Goal: Task Accomplishment & Management: Complete application form

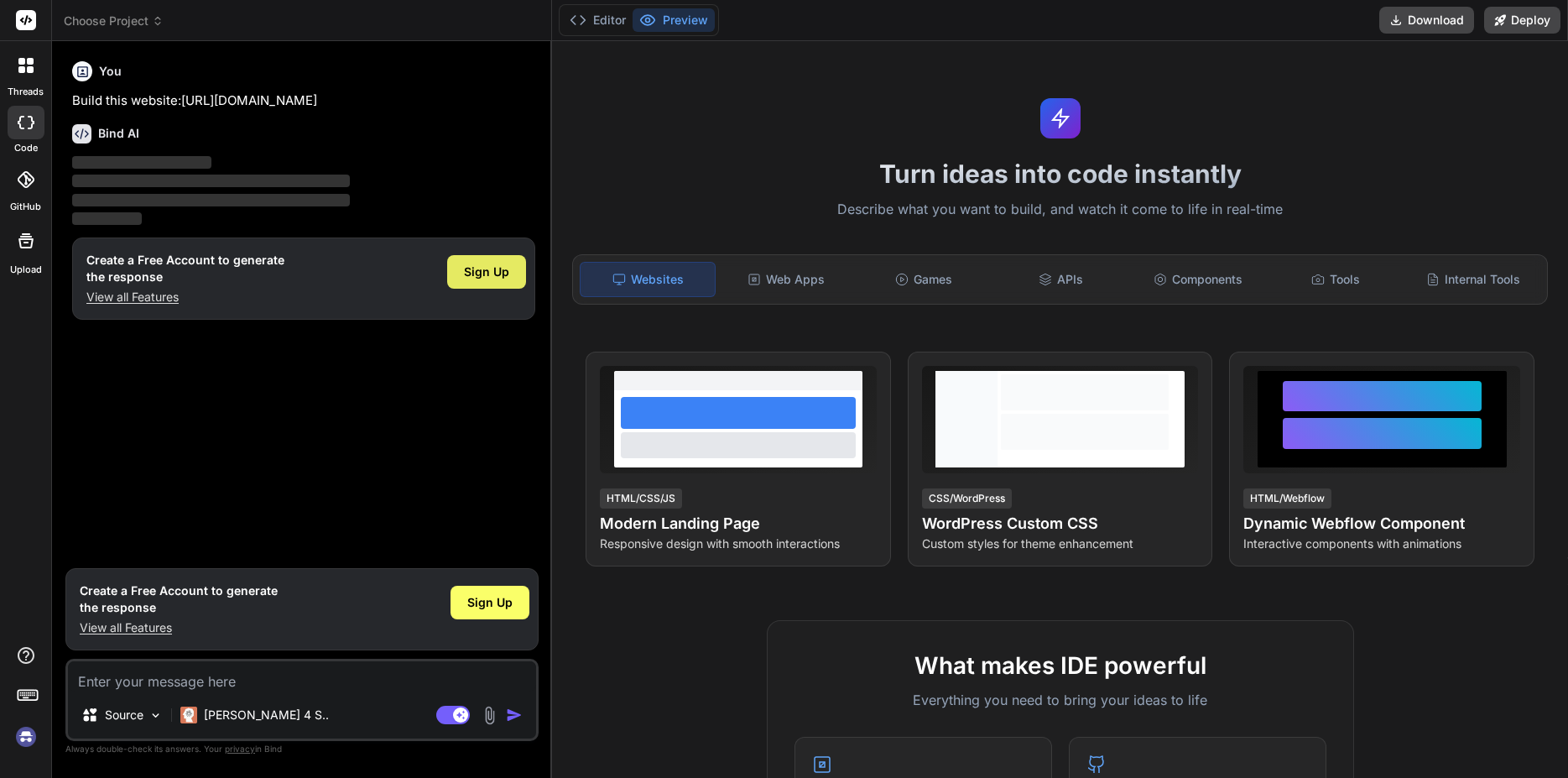
click at [484, 274] on span "Sign Up" at bounding box center [487, 271] width 46 height 16
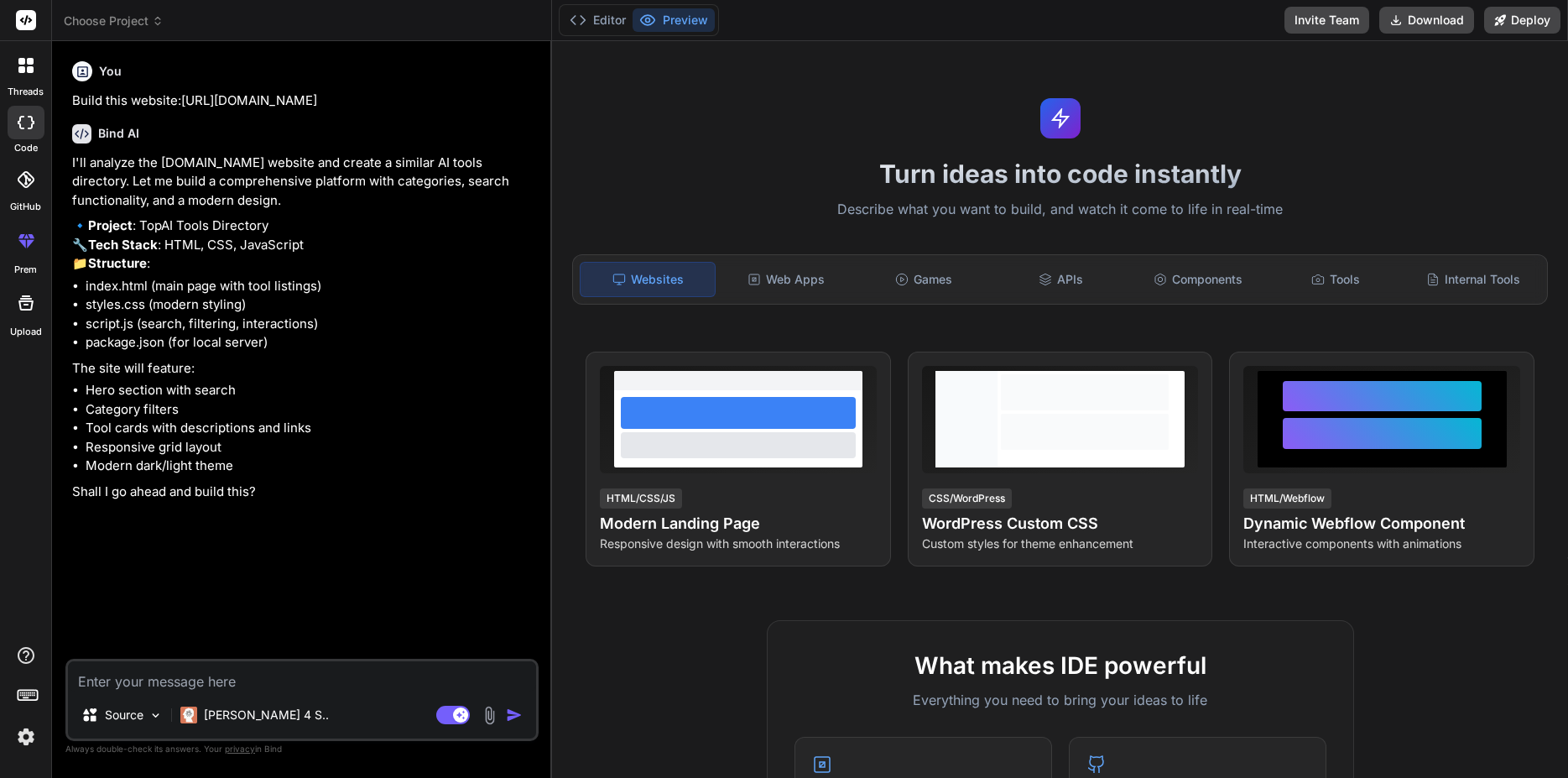
type textarea "x"
click at [219, 687] on textarea at bounding box center [302, 676] width 468 height 30
type textarea "y"
type textarea "x"
type textarea "ye"
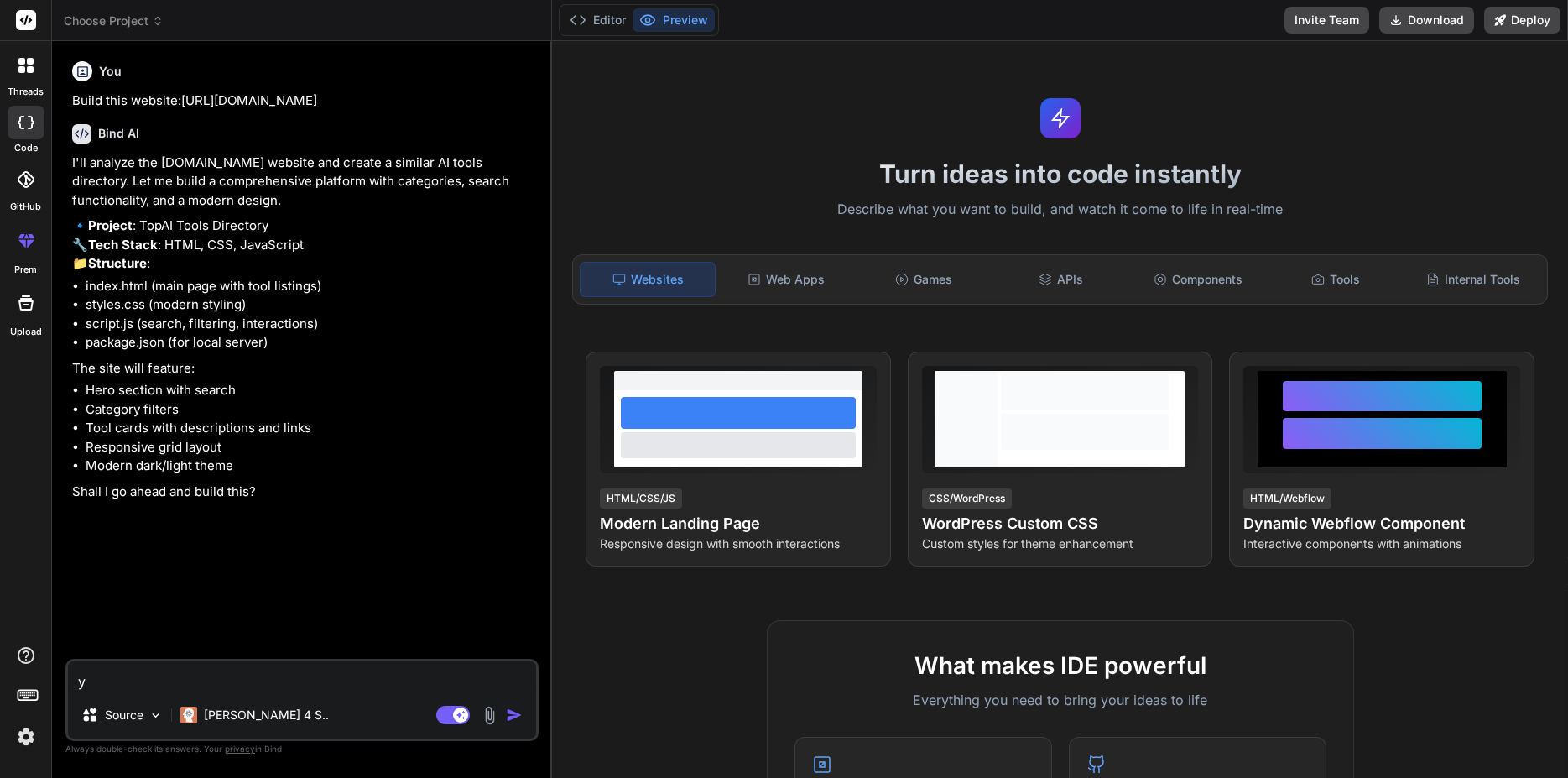
type textarea "x"
type textarea "yes"
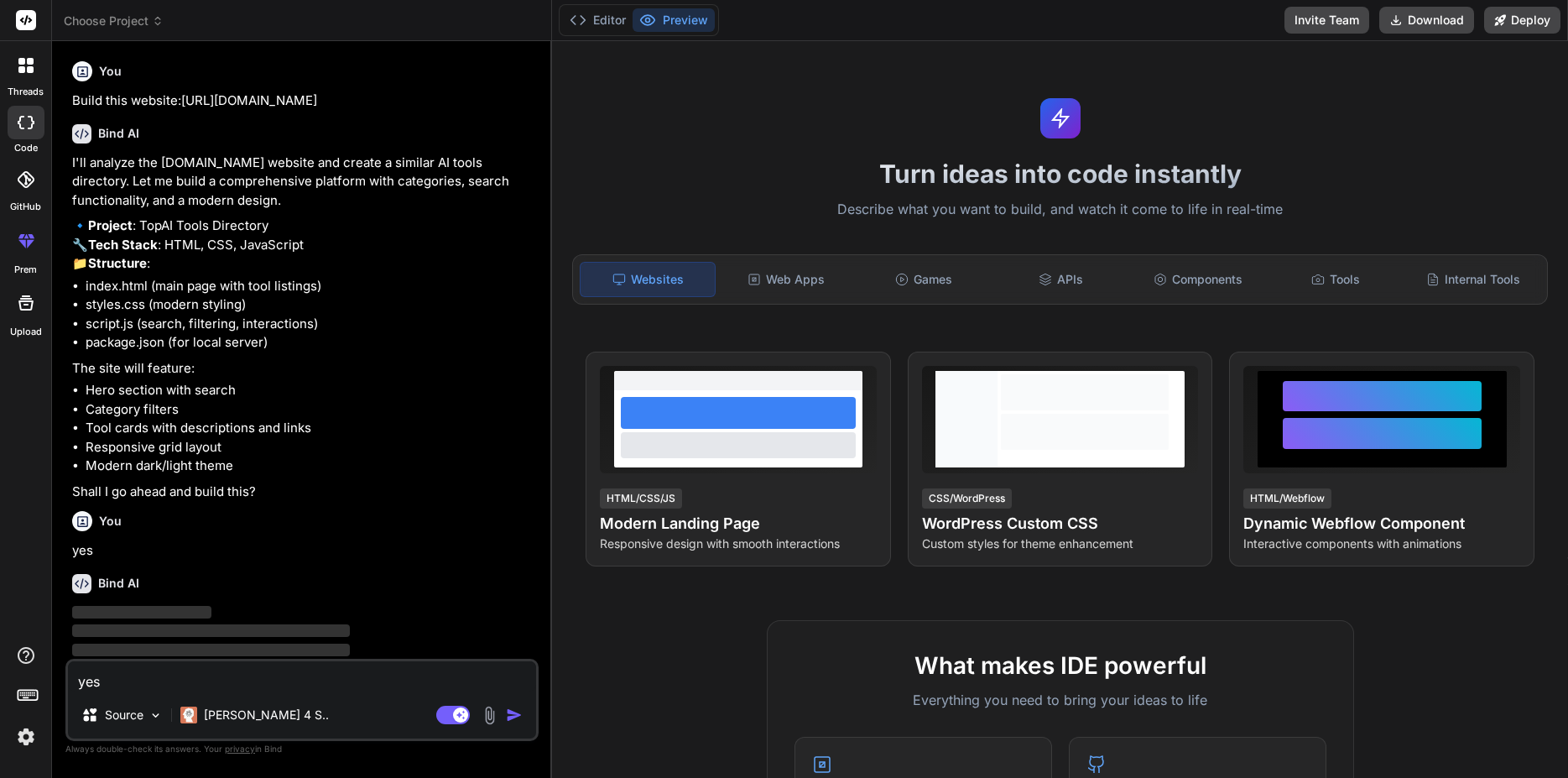
type textarea "x"
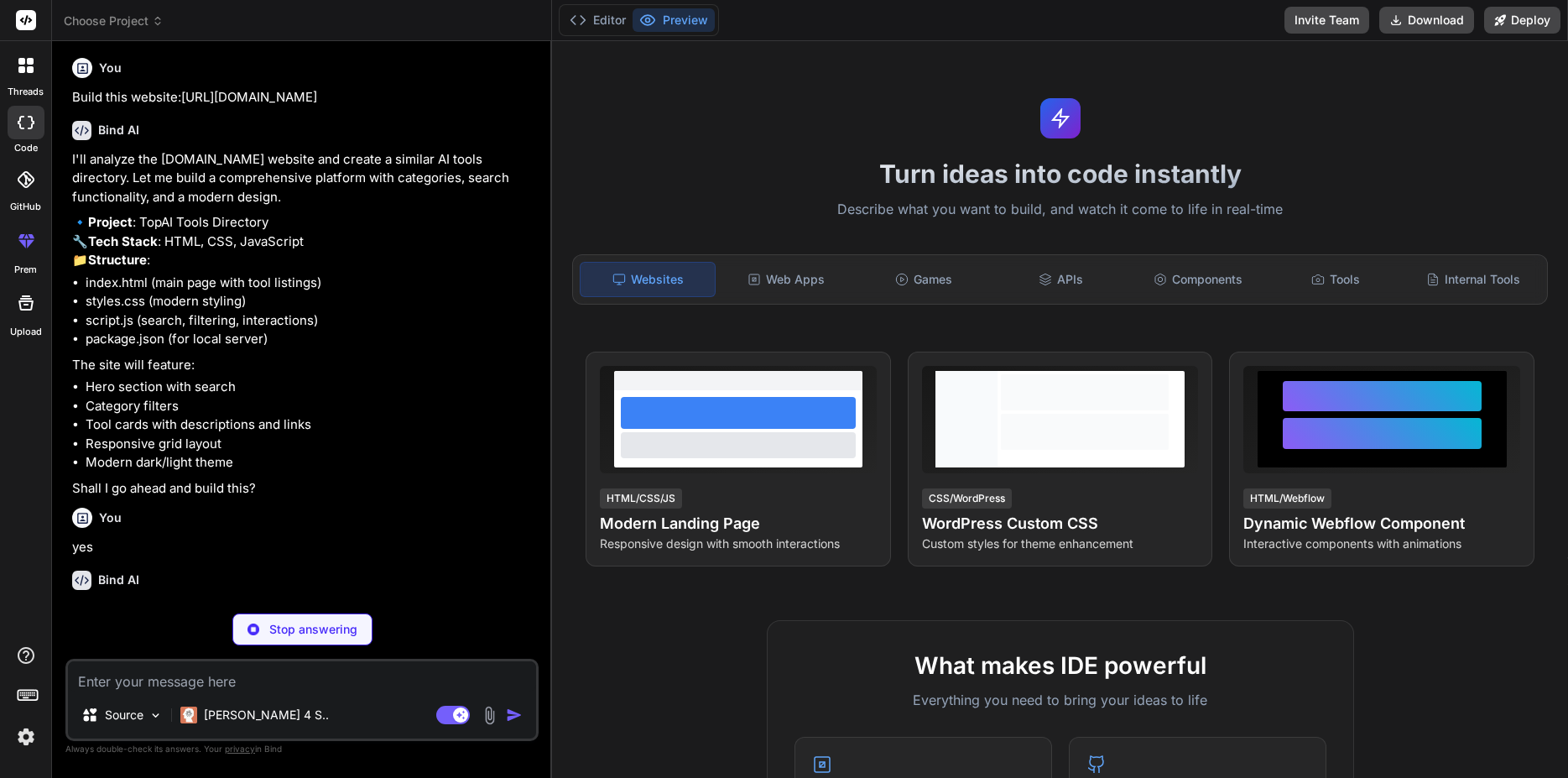
scroll to position [41, 0]
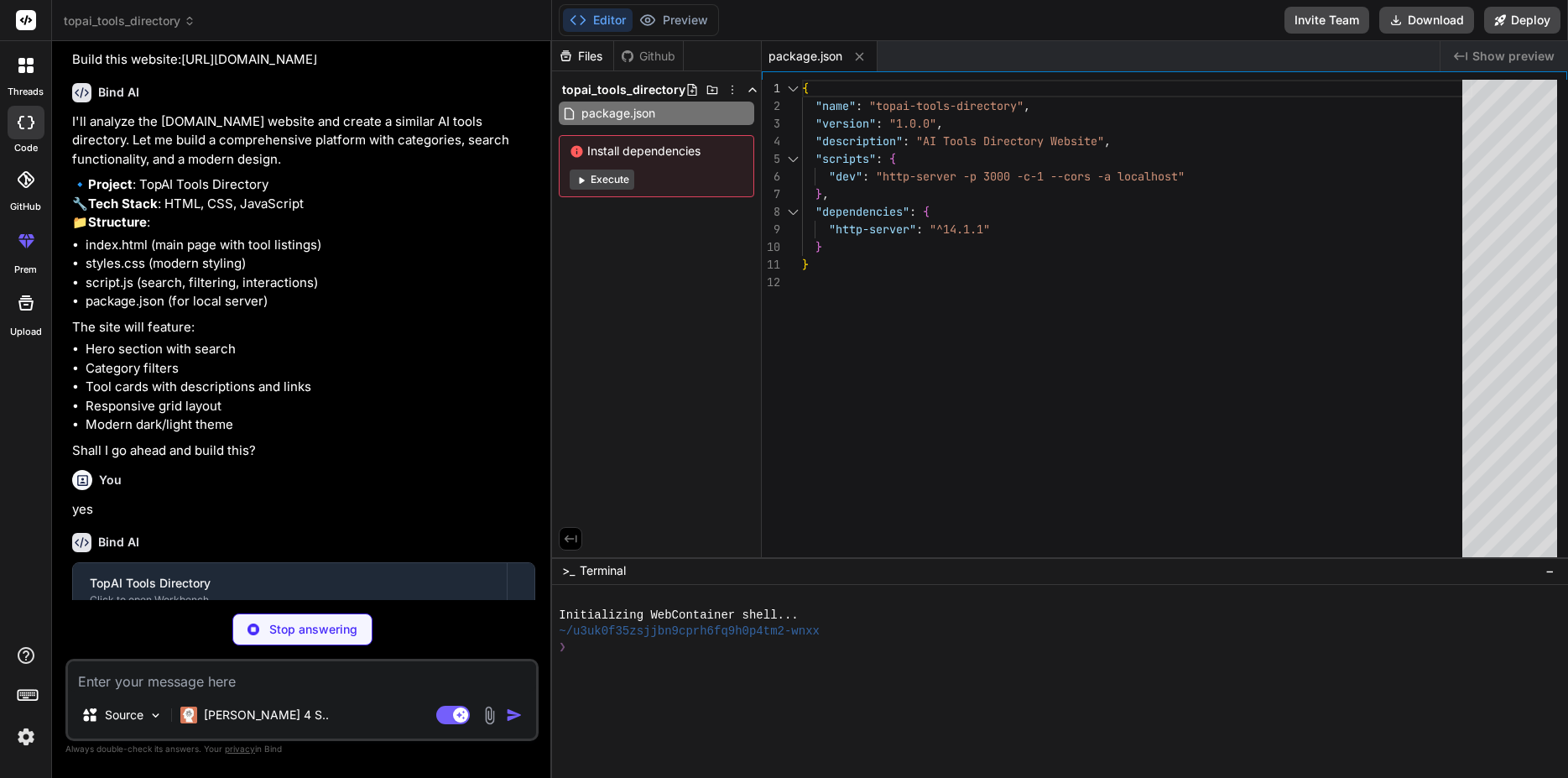
click at [613, 179] on button "Execute" at bounding box center [602, 179] width 65 height 20
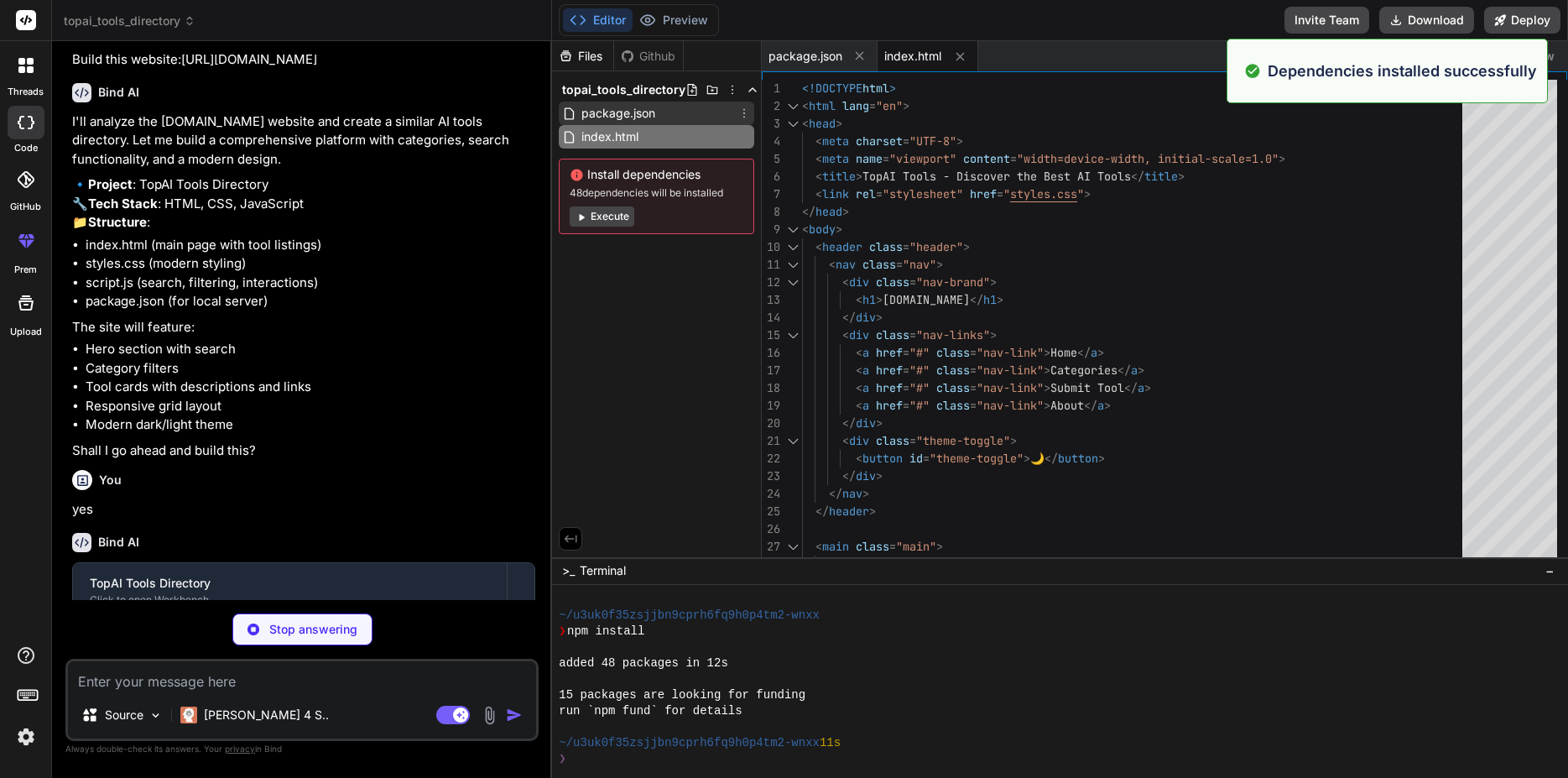
scroll to position [128, 0]
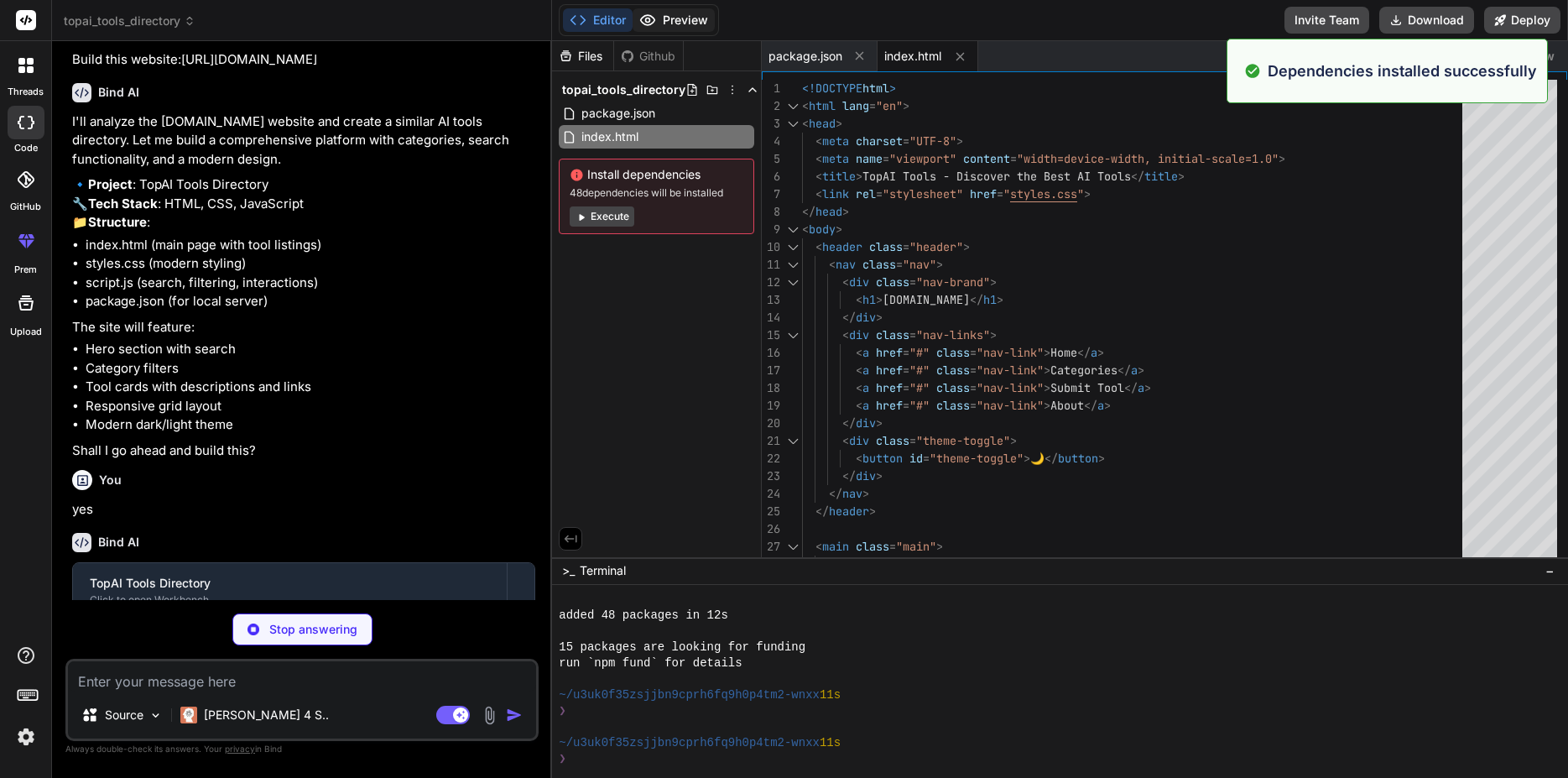
click at [667, 26] on button "Preview" at bounding box center [674, 20] width 82 height 24
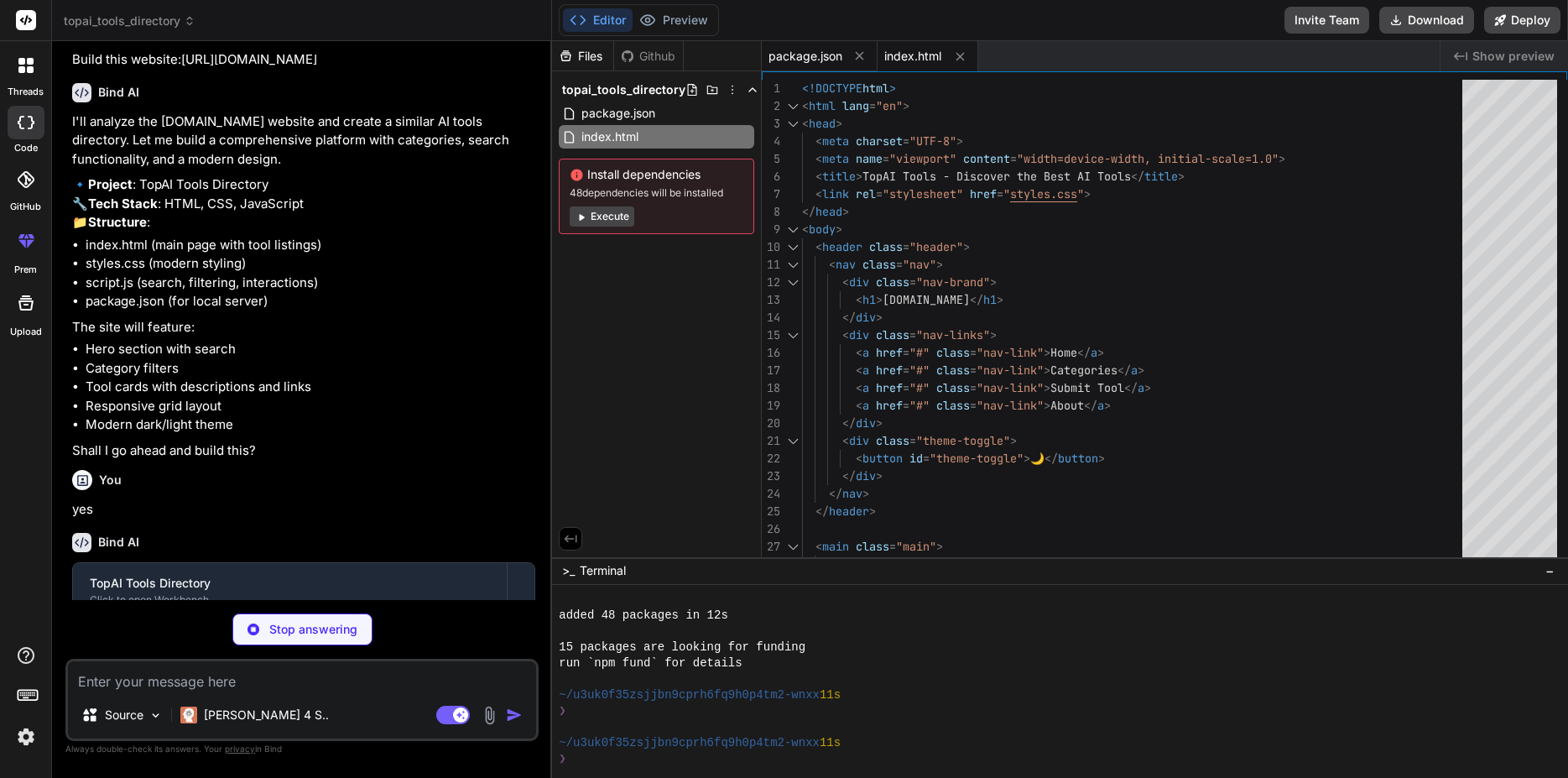
click at [810, 48] on span "package.json" at bounding box center [805, 56] width 74 height 16
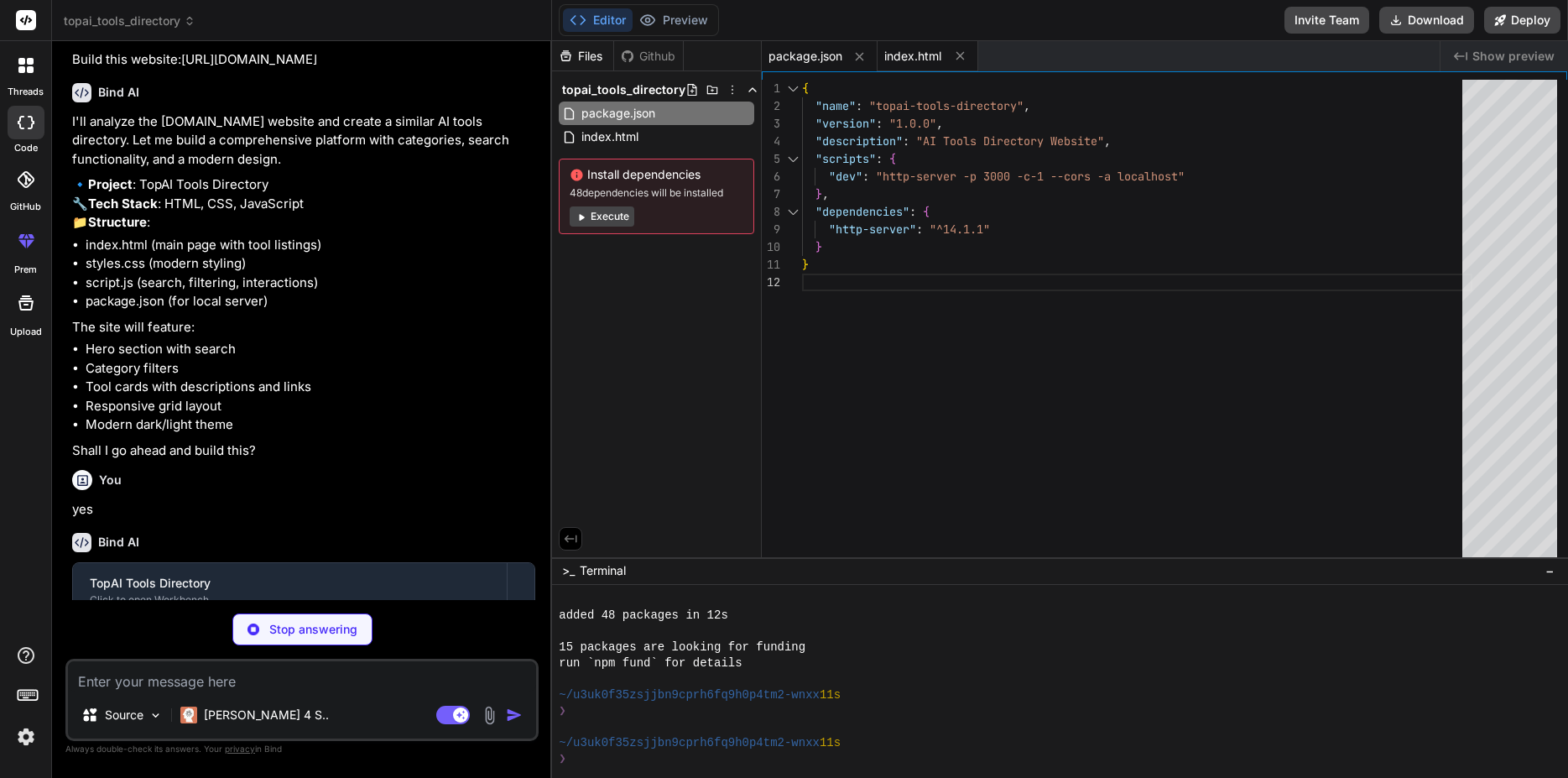
click at [904, 50] on span "index.html" at bounding box center [912, 56] width 57 height 16
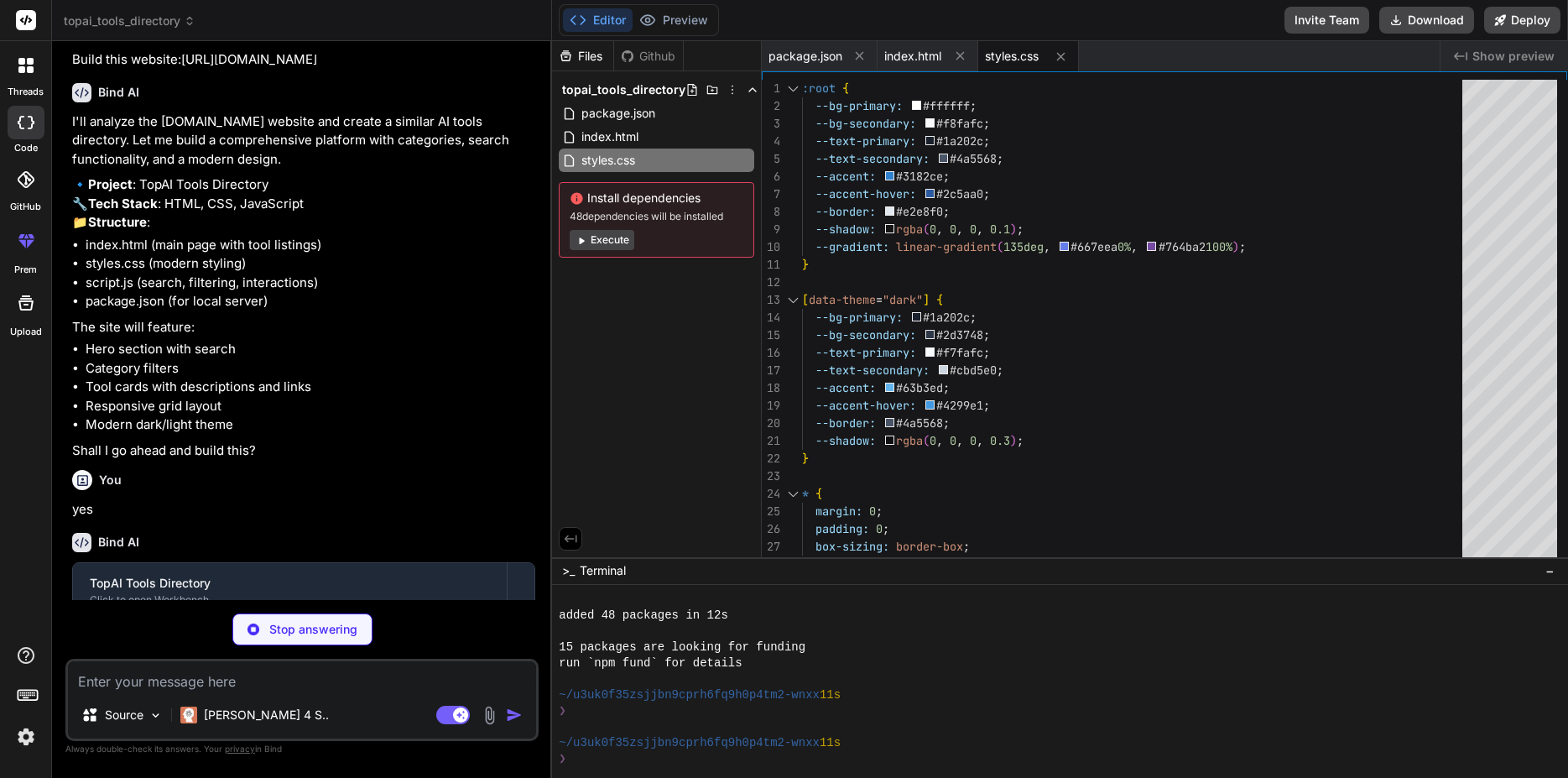
click at [617, 242] on button "Execute" at bounding box center [602, 240] width 65 height 20
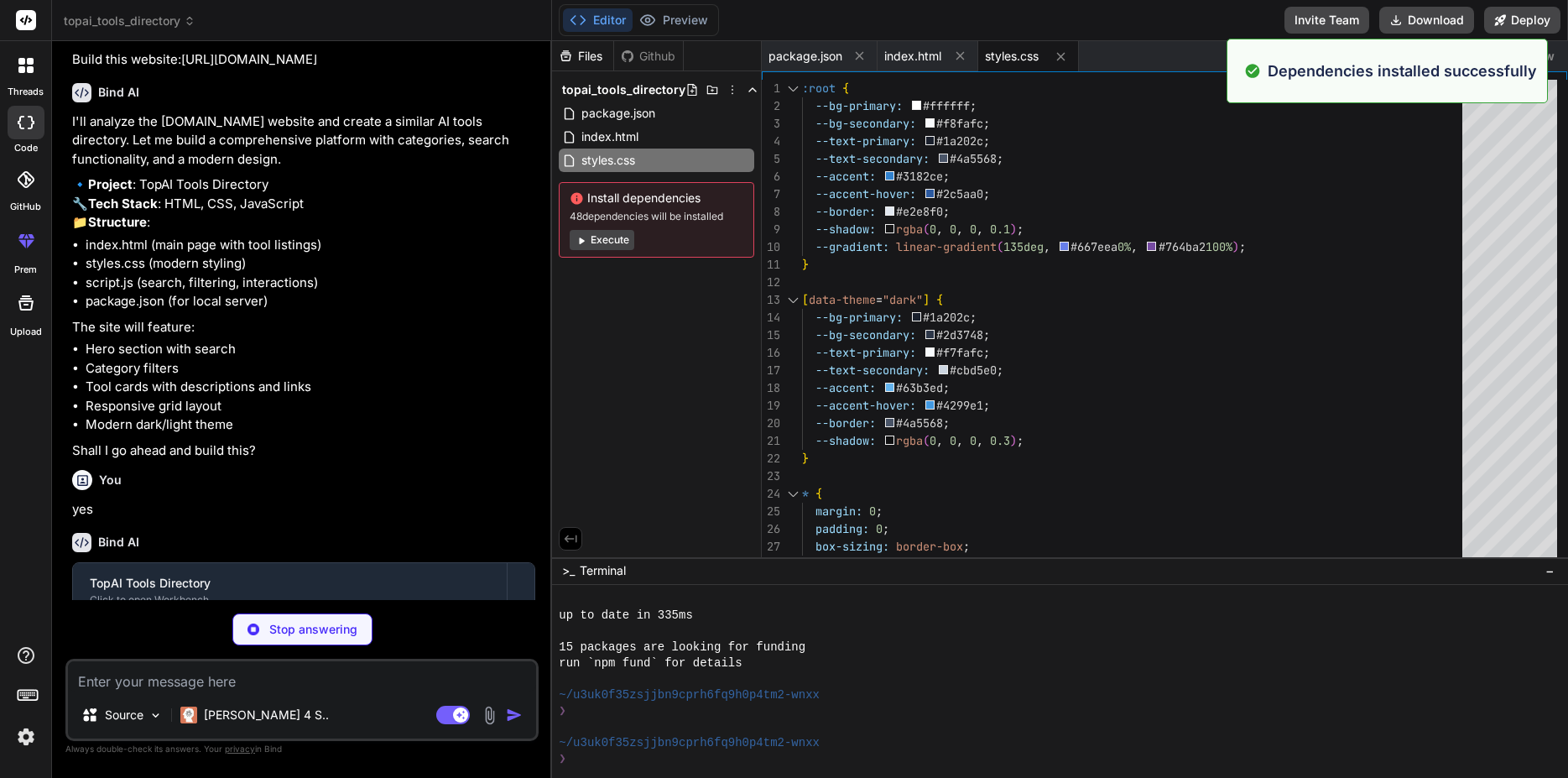
scroll to position [367, 0]
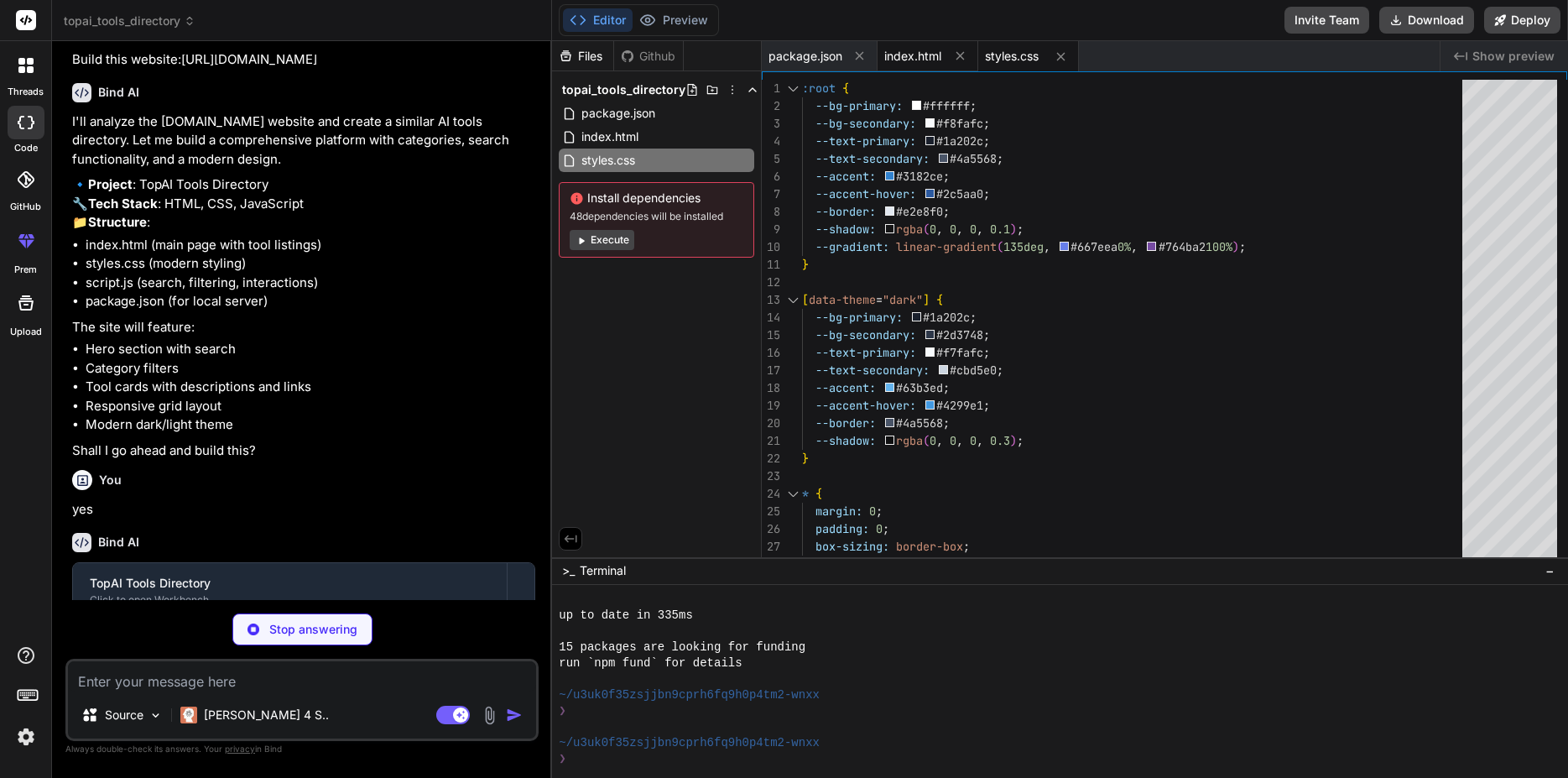
click at [905, 56] on span "index.html" at bounding box center [912, 56] width 57 height 16
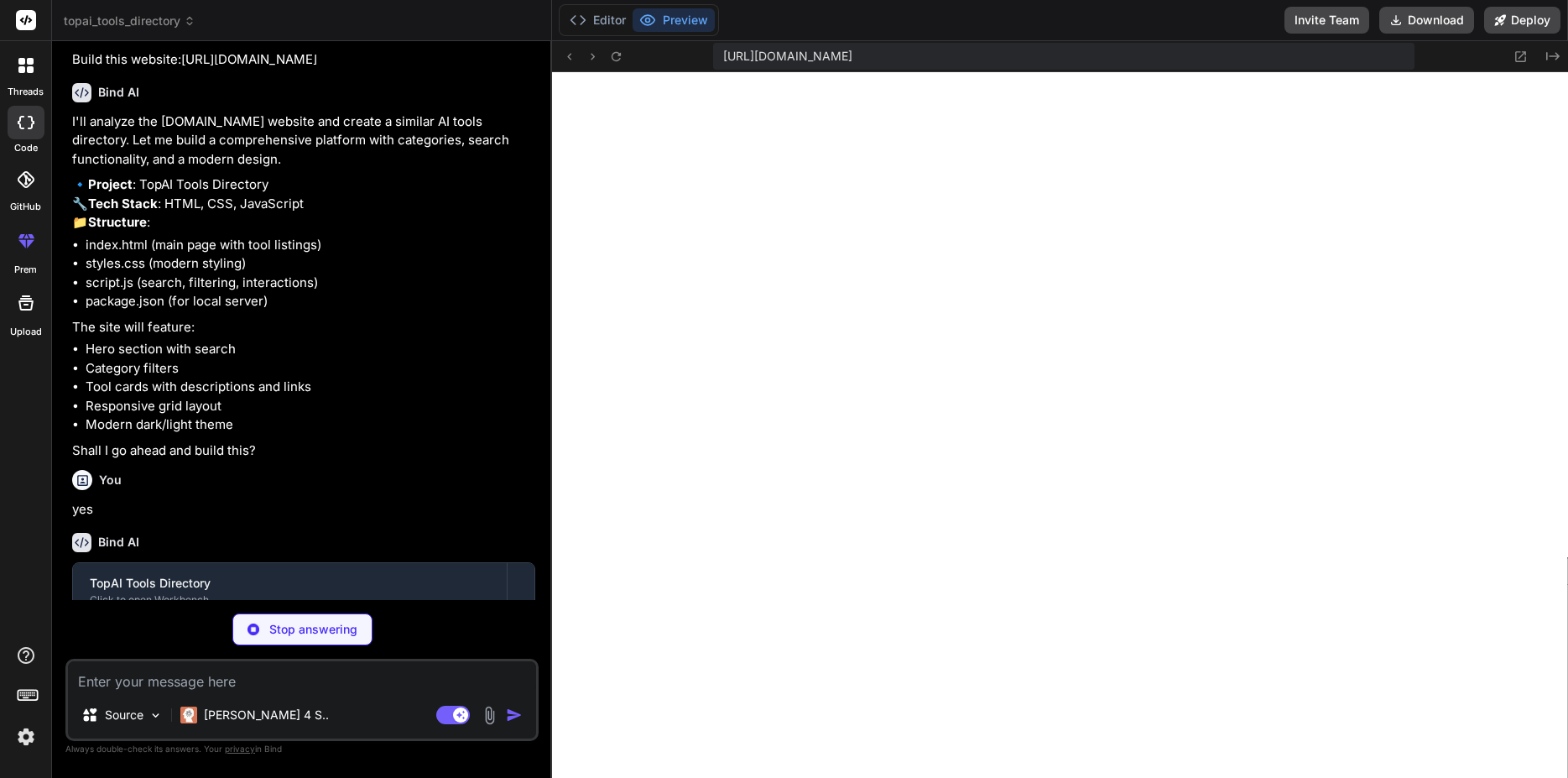
scroll to position [1164, 0]
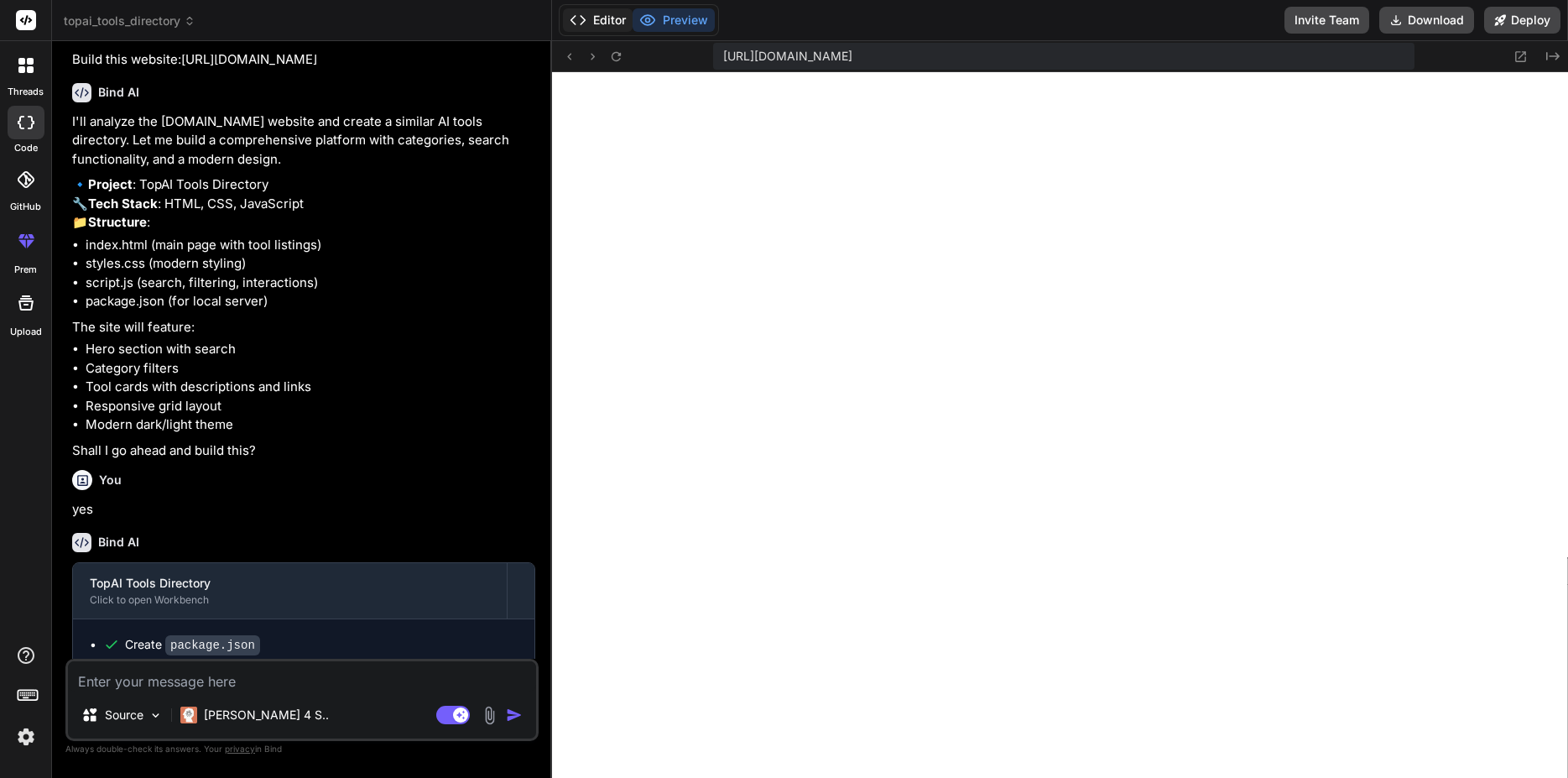
click at [596, 11] on button "Editor" at bounding box center [597, 20] width 69 height 24
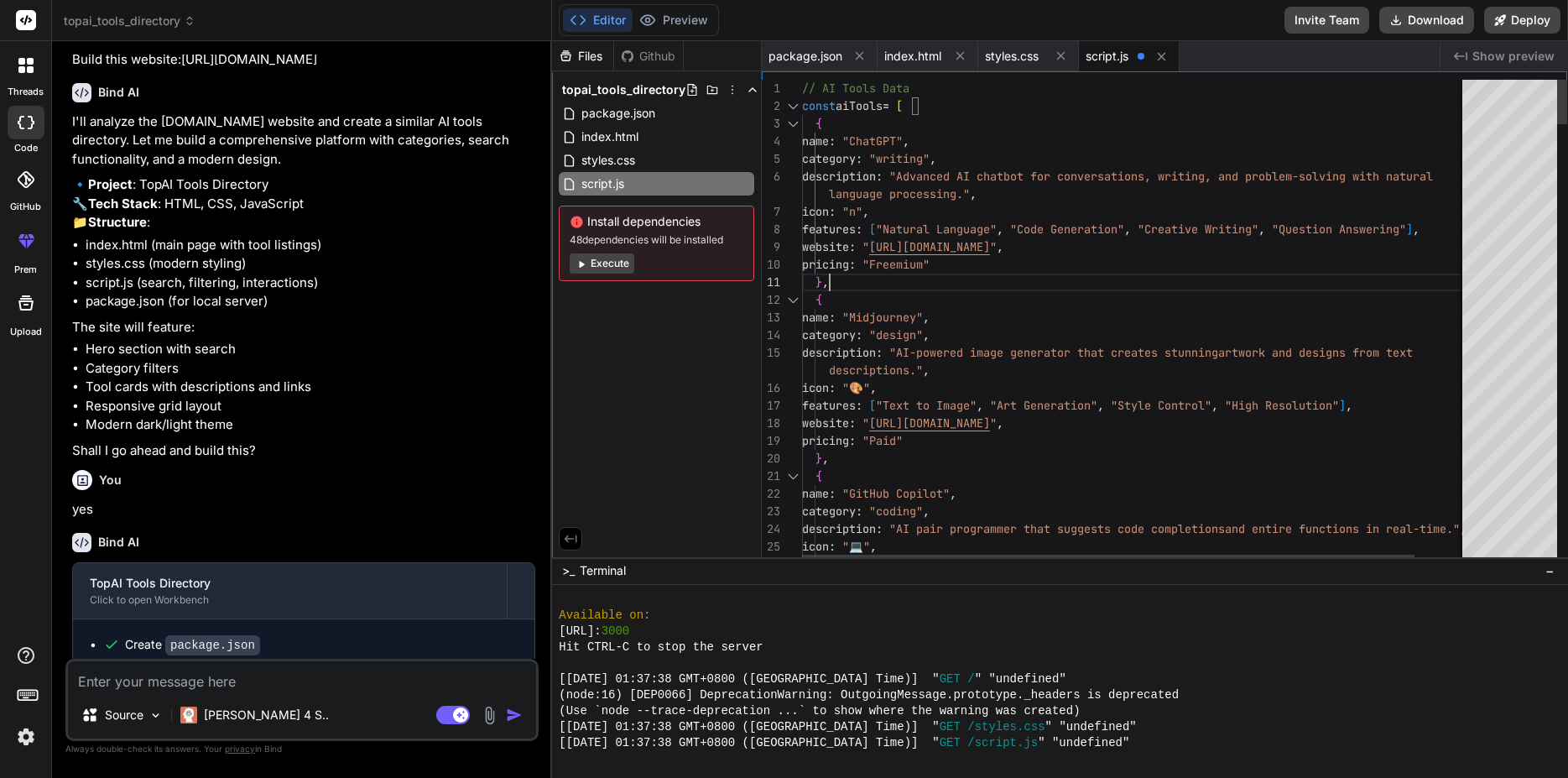
click at [904, 53] on span "index.html" at bounding box center [912, 56] width 57 height 16
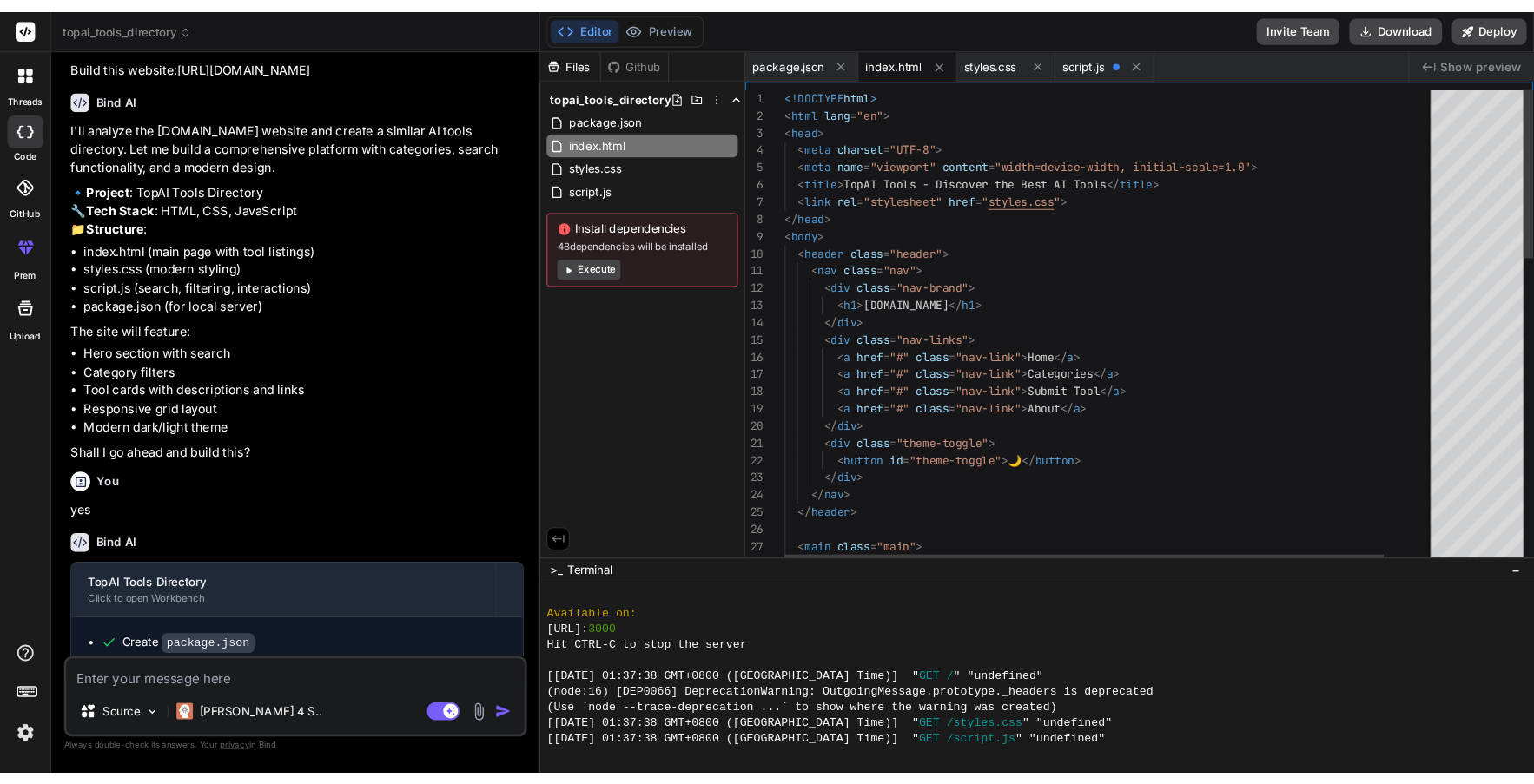
scroll to position [127, 0]
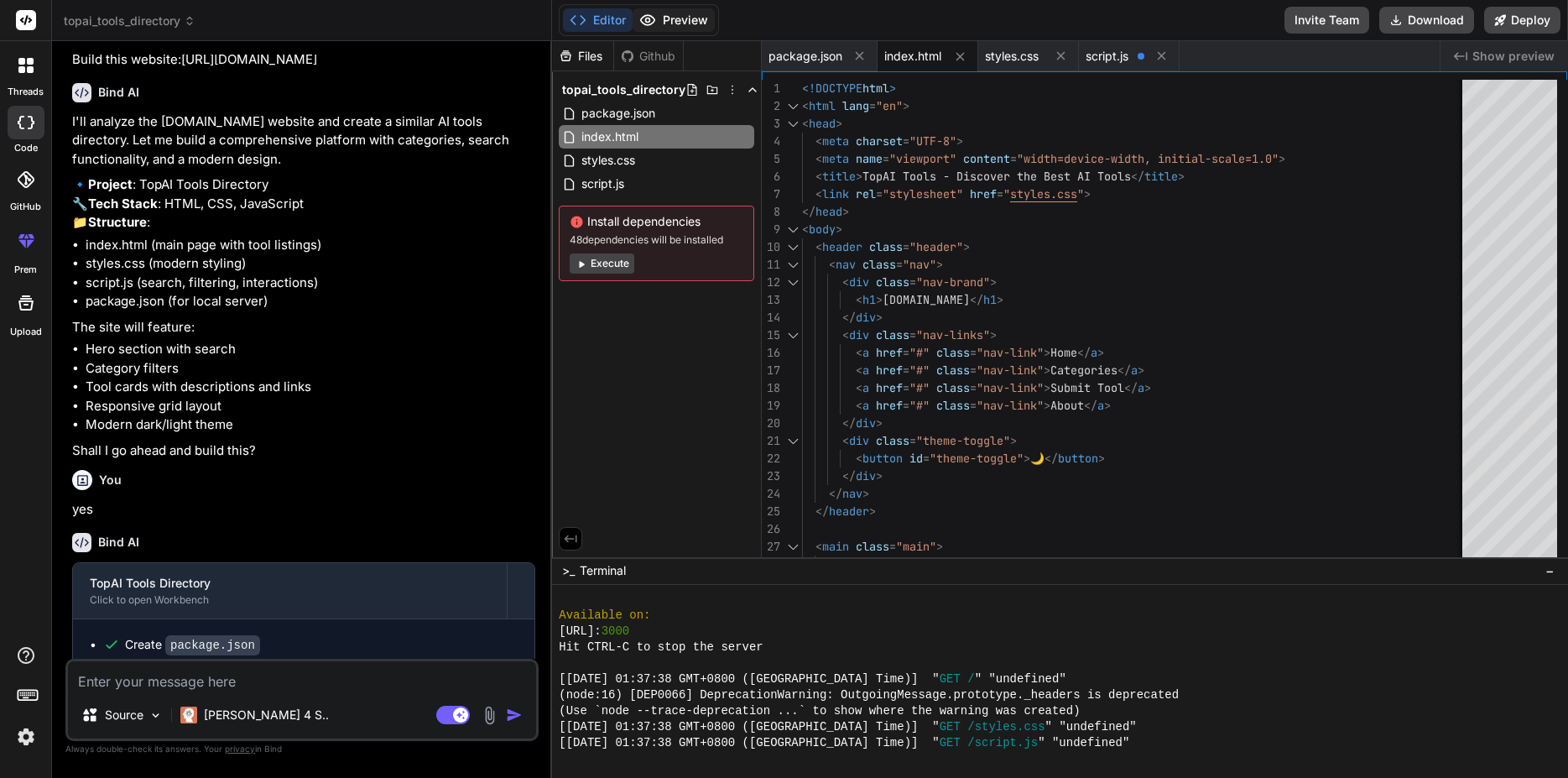
click at [689, 14] on button "Preview" at bounding box center [674, 20] width 82 height 24
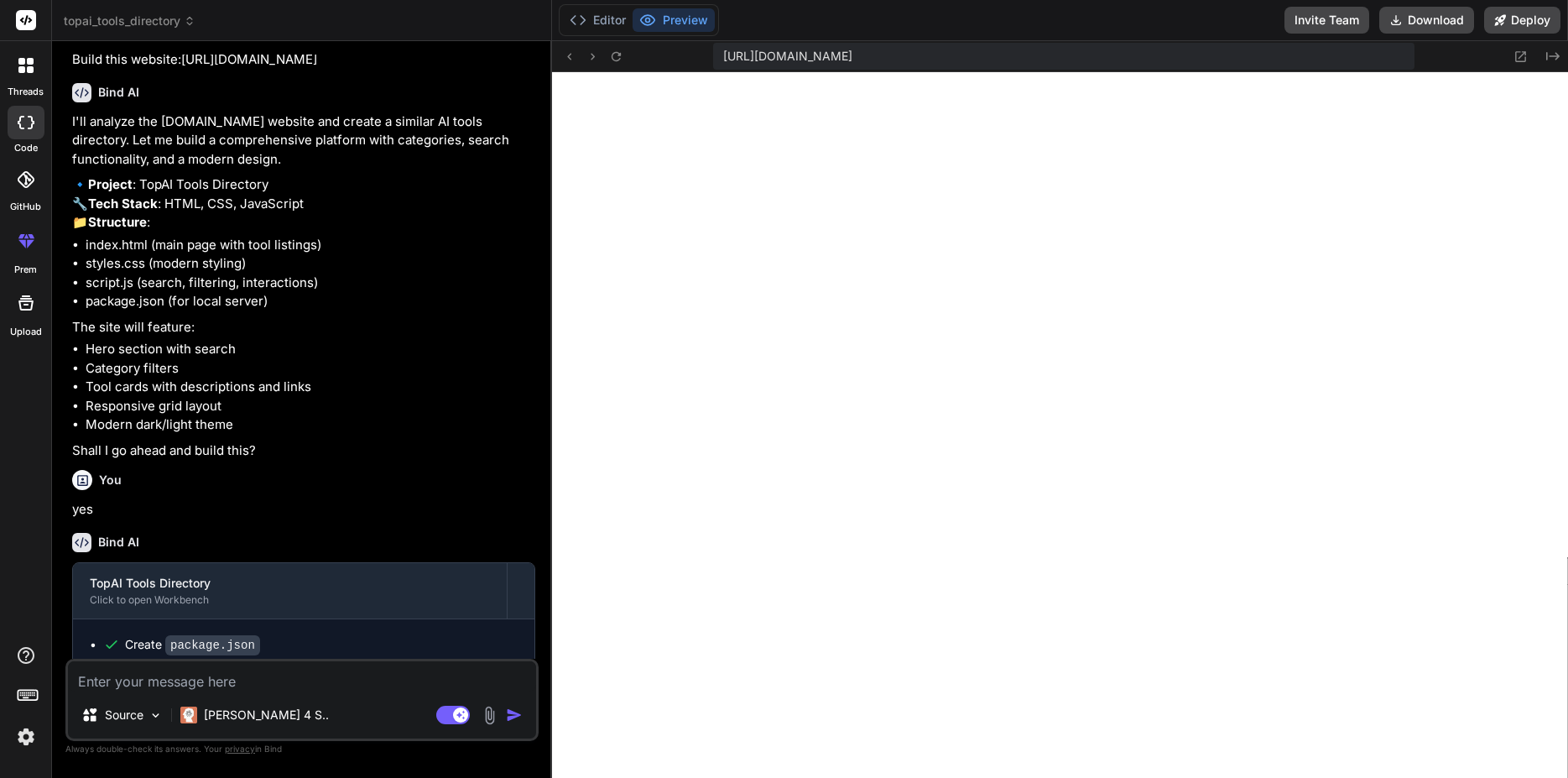
click at [29, 178] on icon at bounding box center [25, 179] width 16 height 16
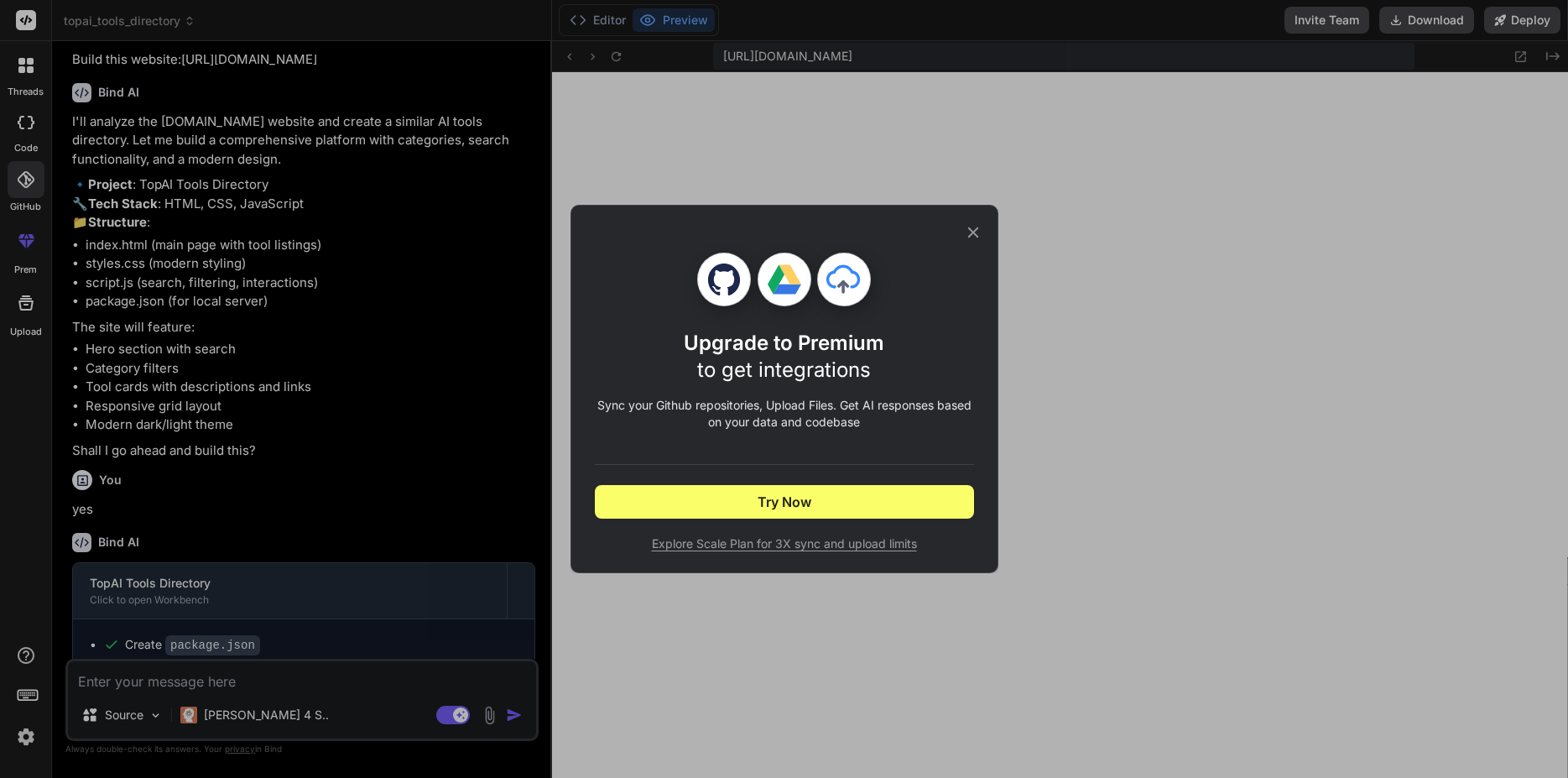
click at [980, 230] on icon at bounding box center [973, 232] width 18 height 18
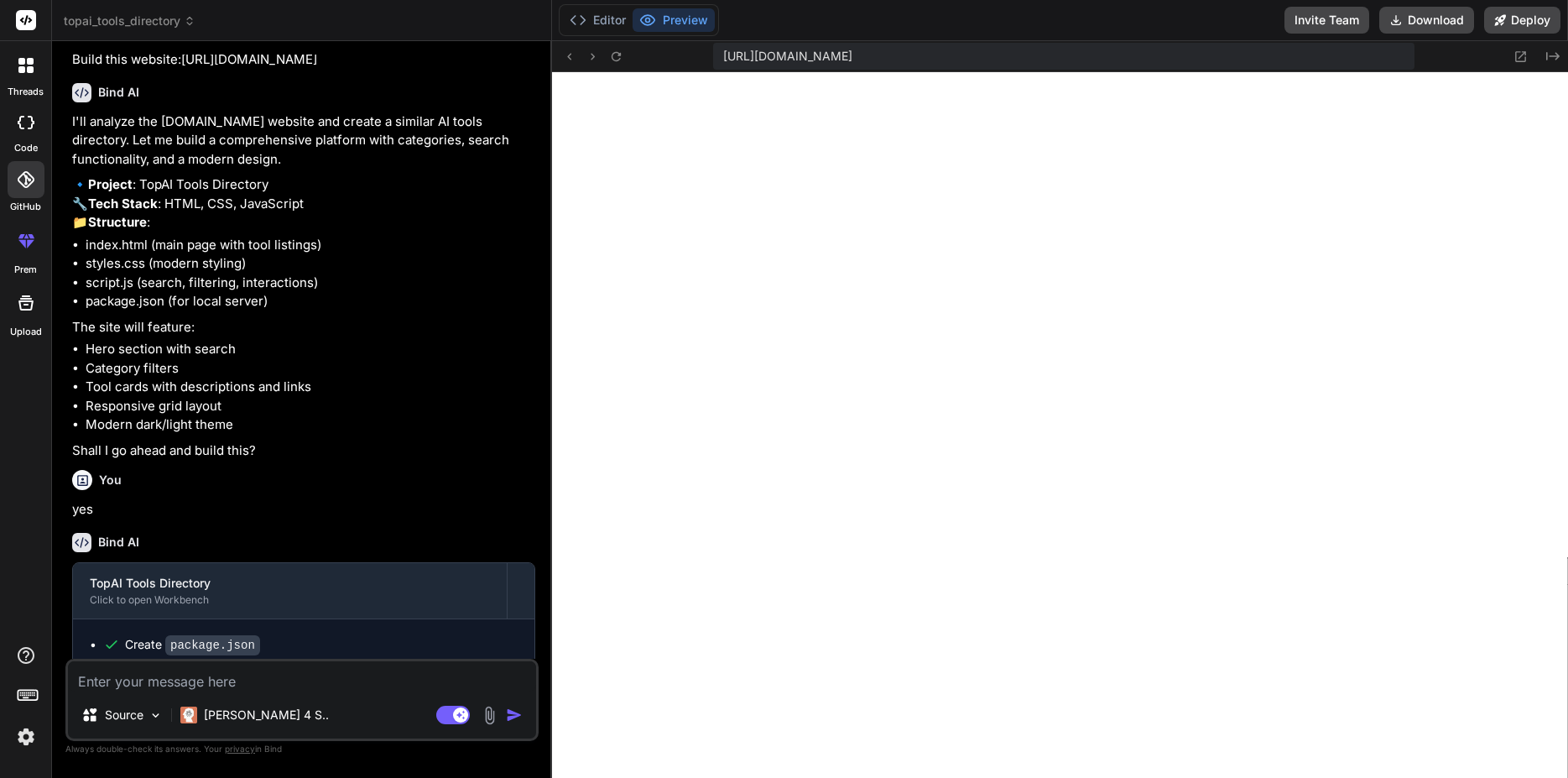
click at [31, 693] on icon at bounding box center [28, 694] width 24 height 24
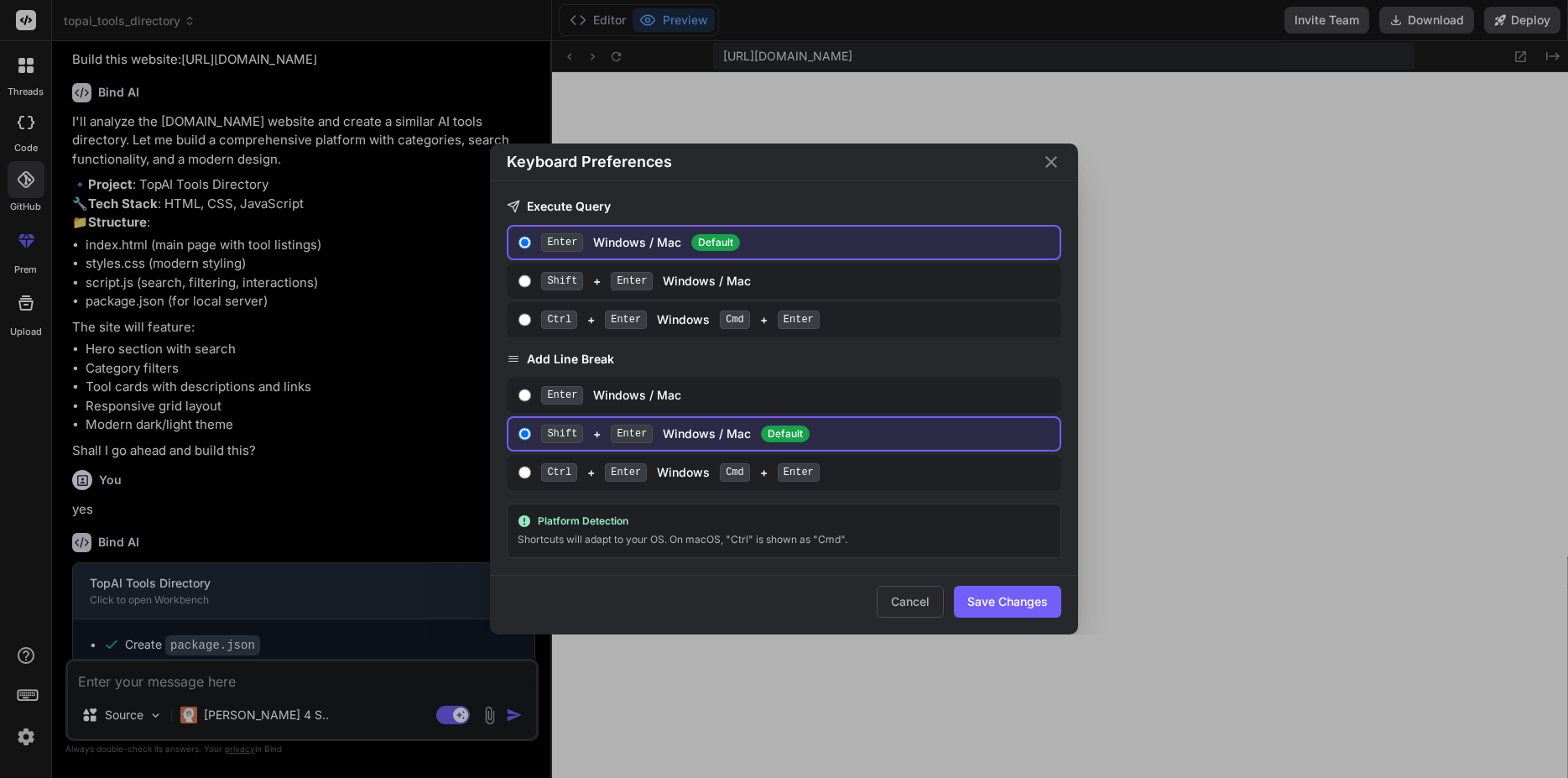
click at [1052, 159] on icon "Close" at bounding box center [1051, 162] width 20 height 20
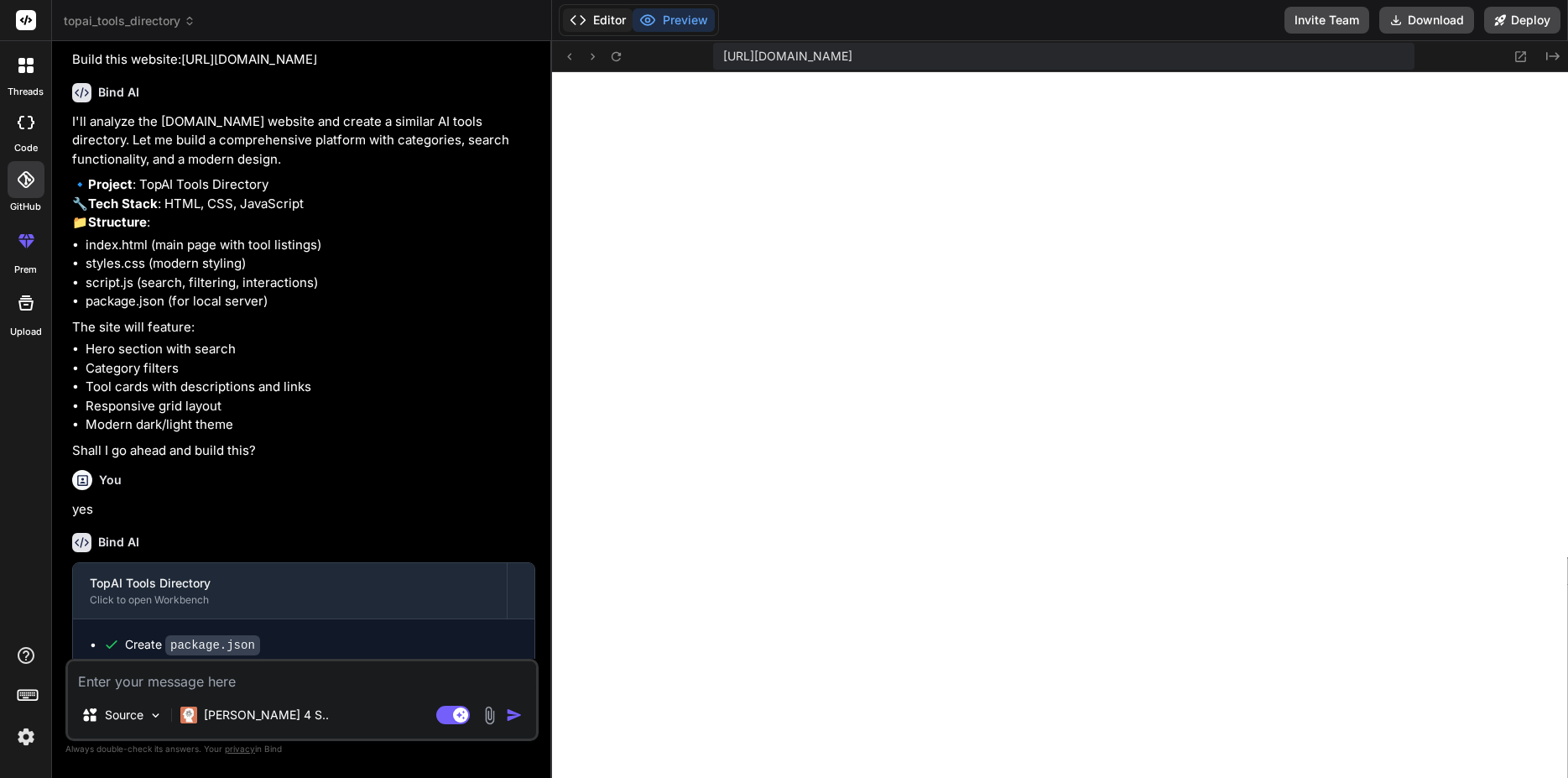
click at [614, 14] on button "Editor" at bounding box center [597, 20] width 69 height 24
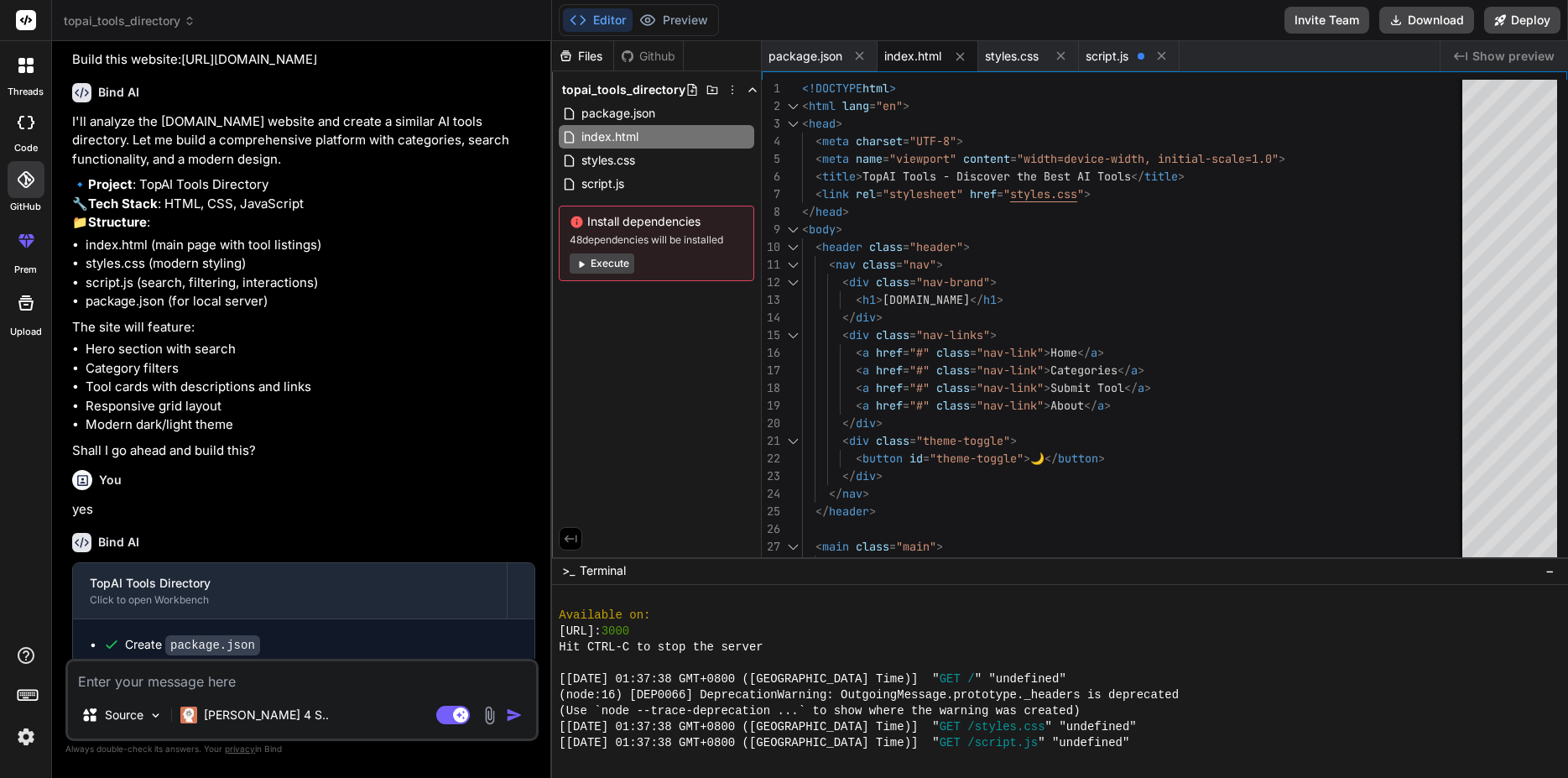
click at [662, 52] on div "Github" at bounding box center [648, 56] width 69 height 16
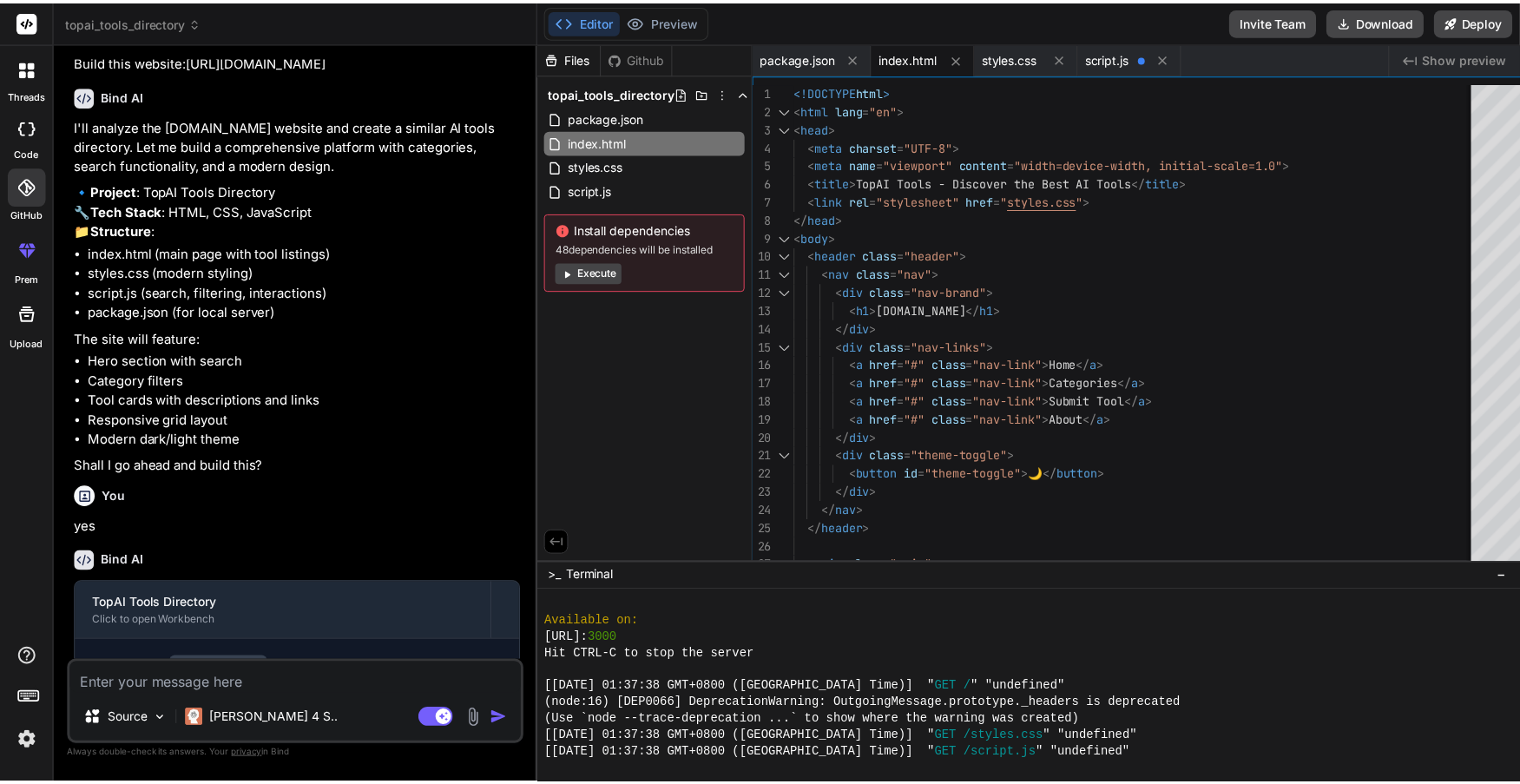
scroll to position [1220, 0]
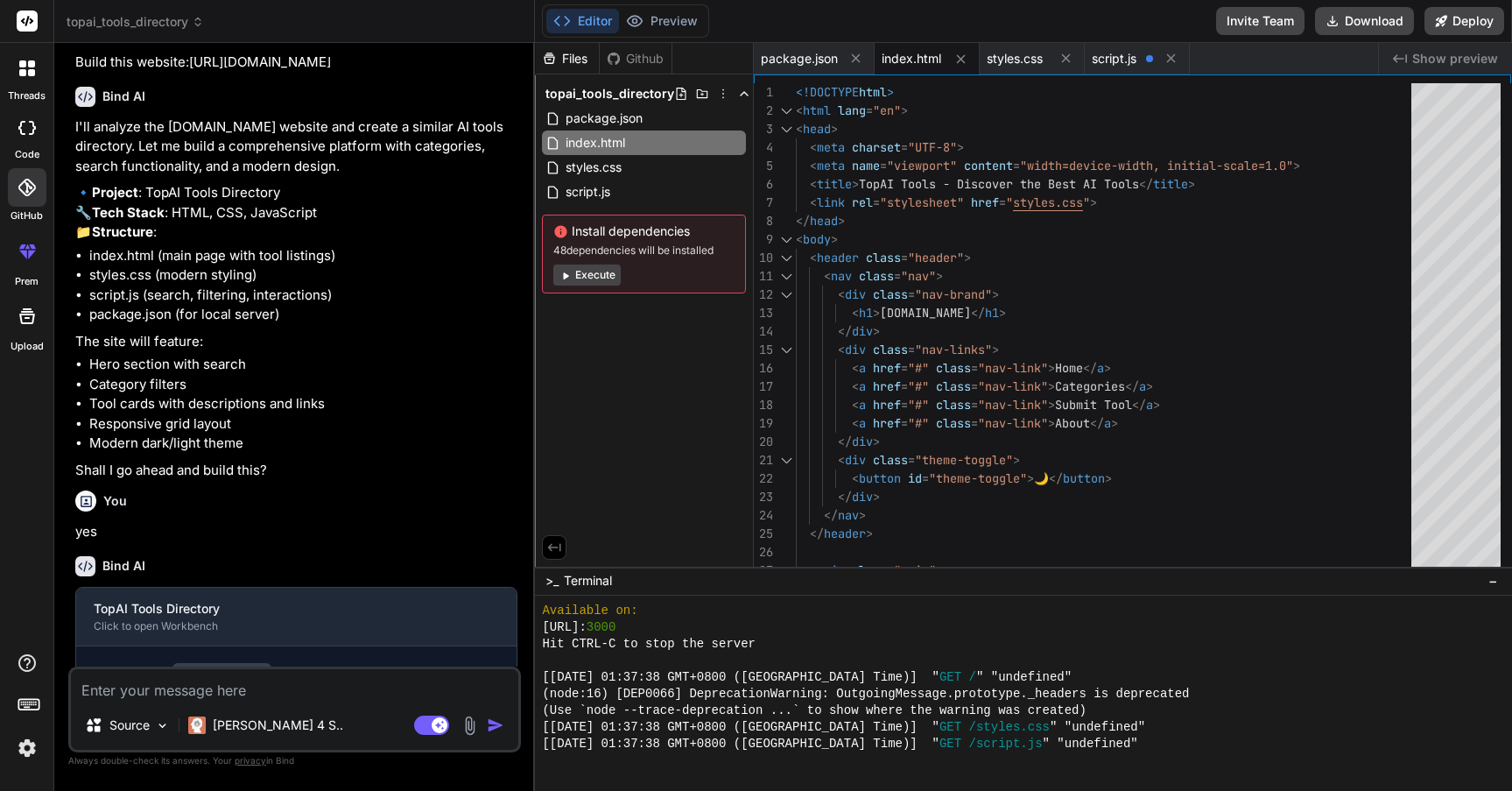
type textarea "x"
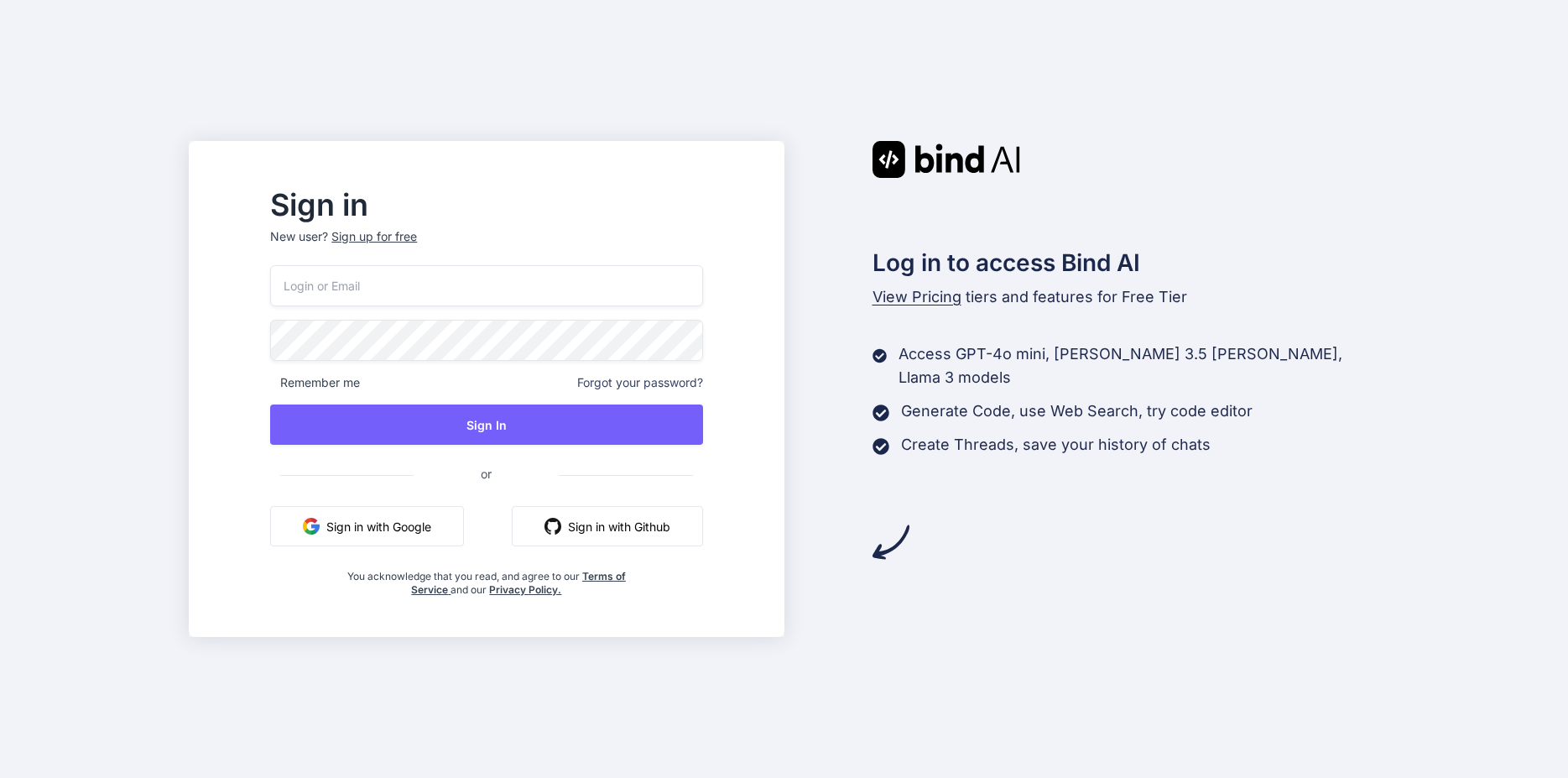
click at [504, 298] on input "email" at bounding box center [486, 285] width 433 height 41
click at [459, 286] on input "warnaastudio" at bounding box center [486, 285] width 433 height 41
type input "warnaastudio@gmail.com"
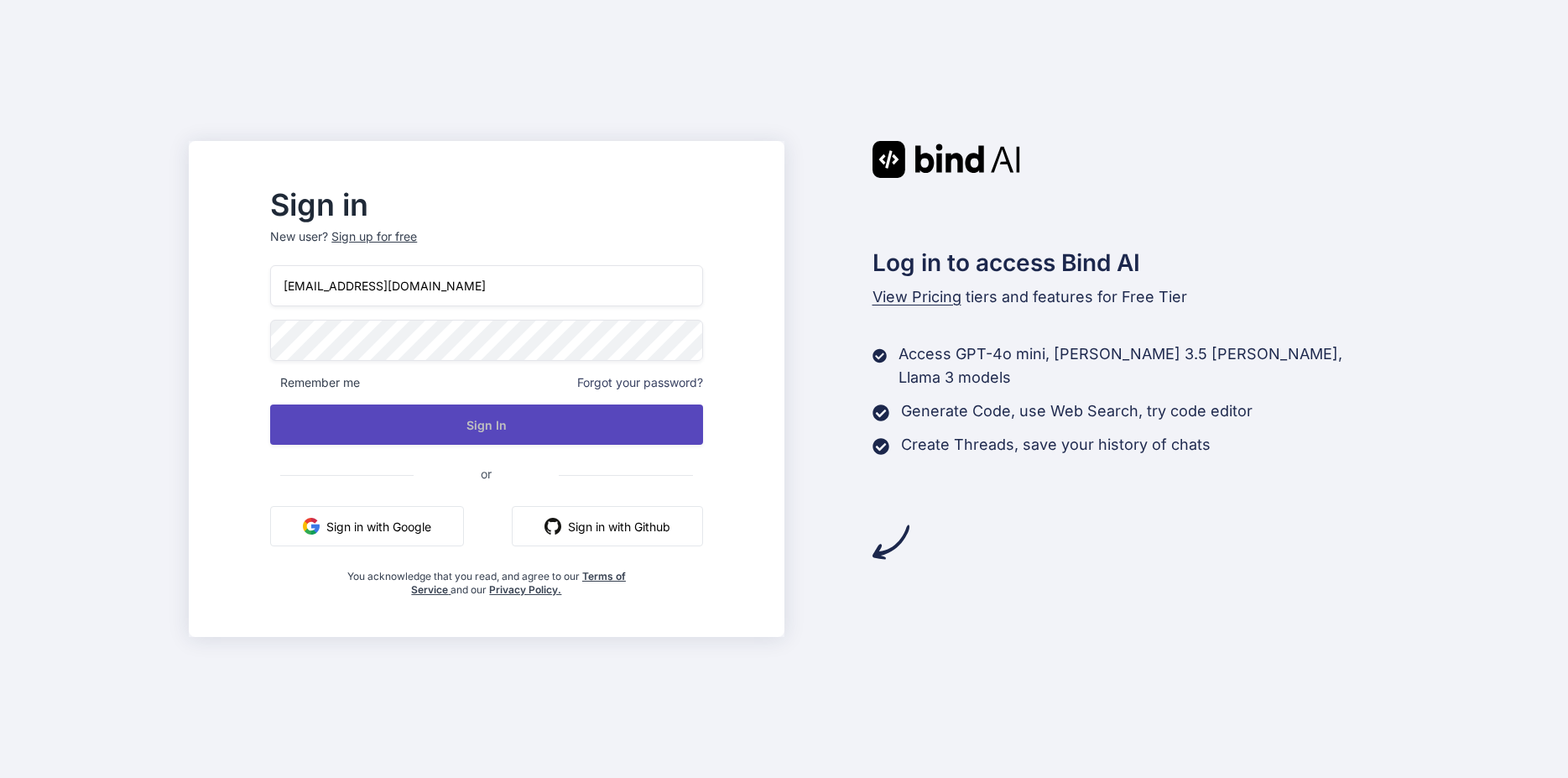
click at [551, 417] on button "Sign In" at bounding box center [486, 425] width 433 height 40
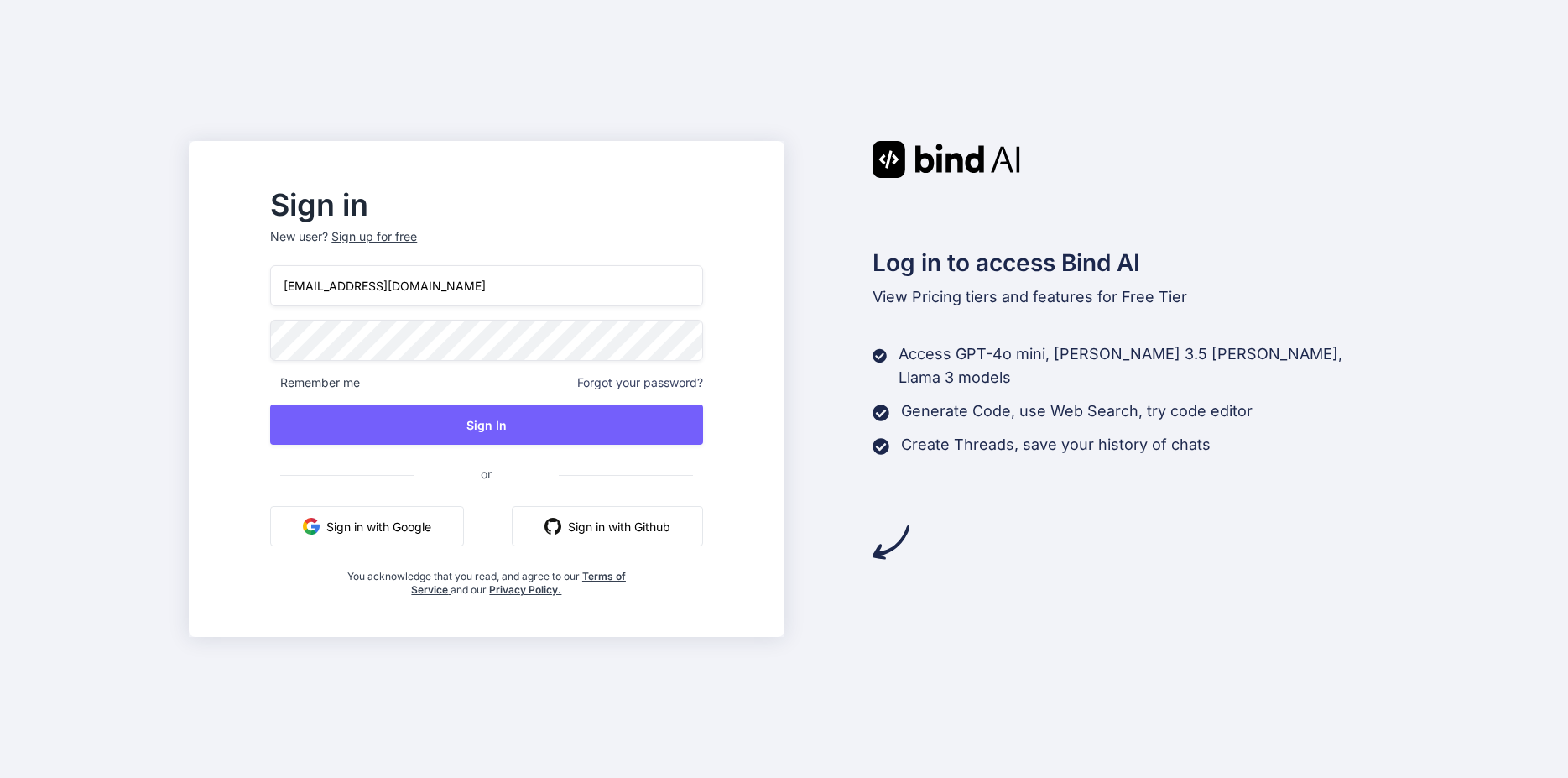
click at [391, 237] on div "Sign up for free" at bounding box center [374, 237] width 86 height 16
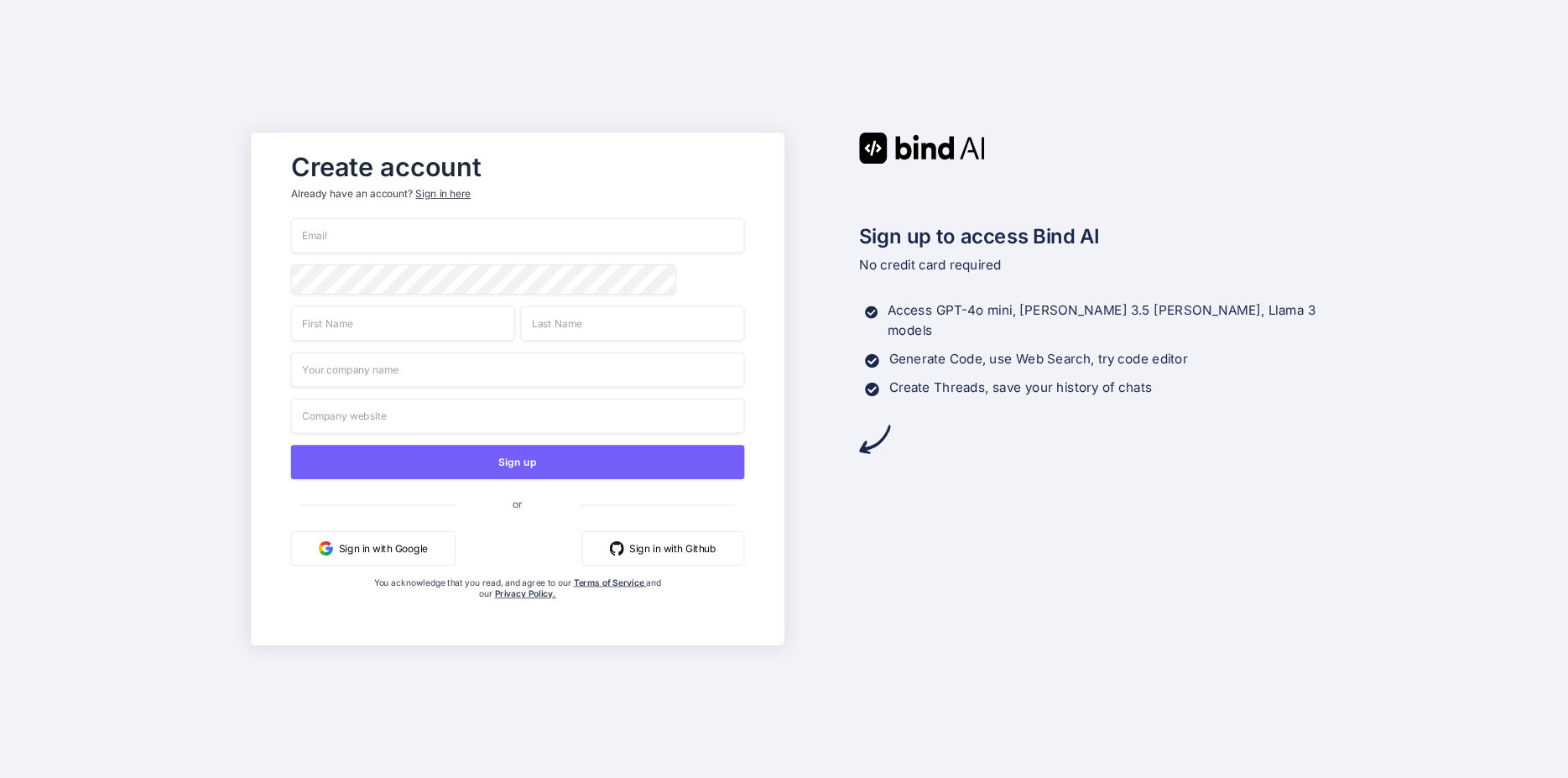
click at [382, 236] on input "email" at bounding box center [518, 236] width 453 height 36
type input "warnaastudio@gmail.com"
click at [368, 322] on input "text" at bounding box center [403, 322] width 224 height 36
type input "ADRINA"
click at [546, 318] on input "text" at bounding box center [632, 322] width 224 height 36
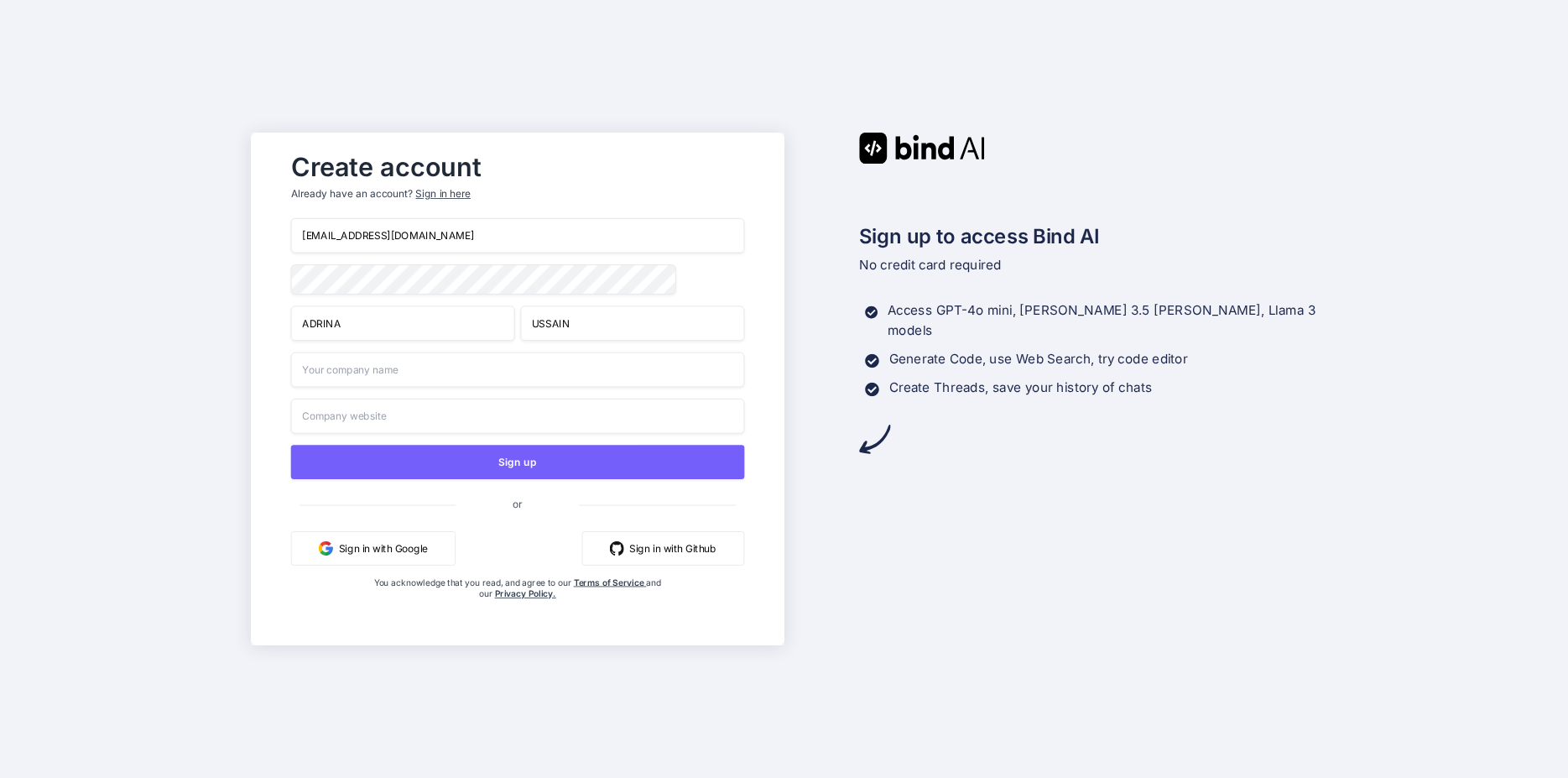
type input "USSAIN"
click at [422, 375] on input "text" at bounding box center [518, 370] width 453 height 36
type input "FREELANCE"
click at [405, 422] on input "text" at bounding box center [518, 416] width 453 height 36
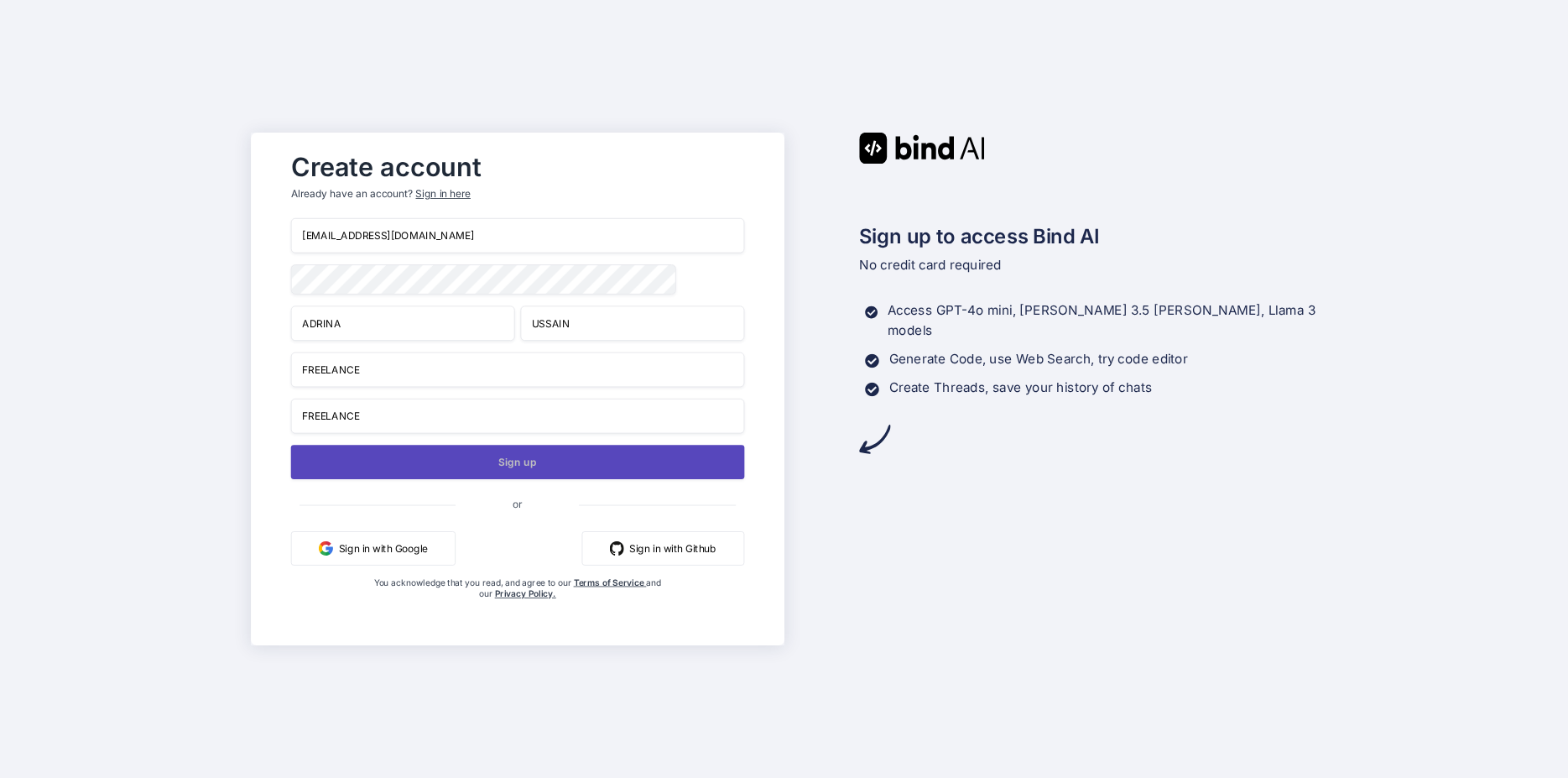
type input "FREELANCE"
click at [497, 467] on button "Sign up" at bounding box center [518, 462] width 453 height 35
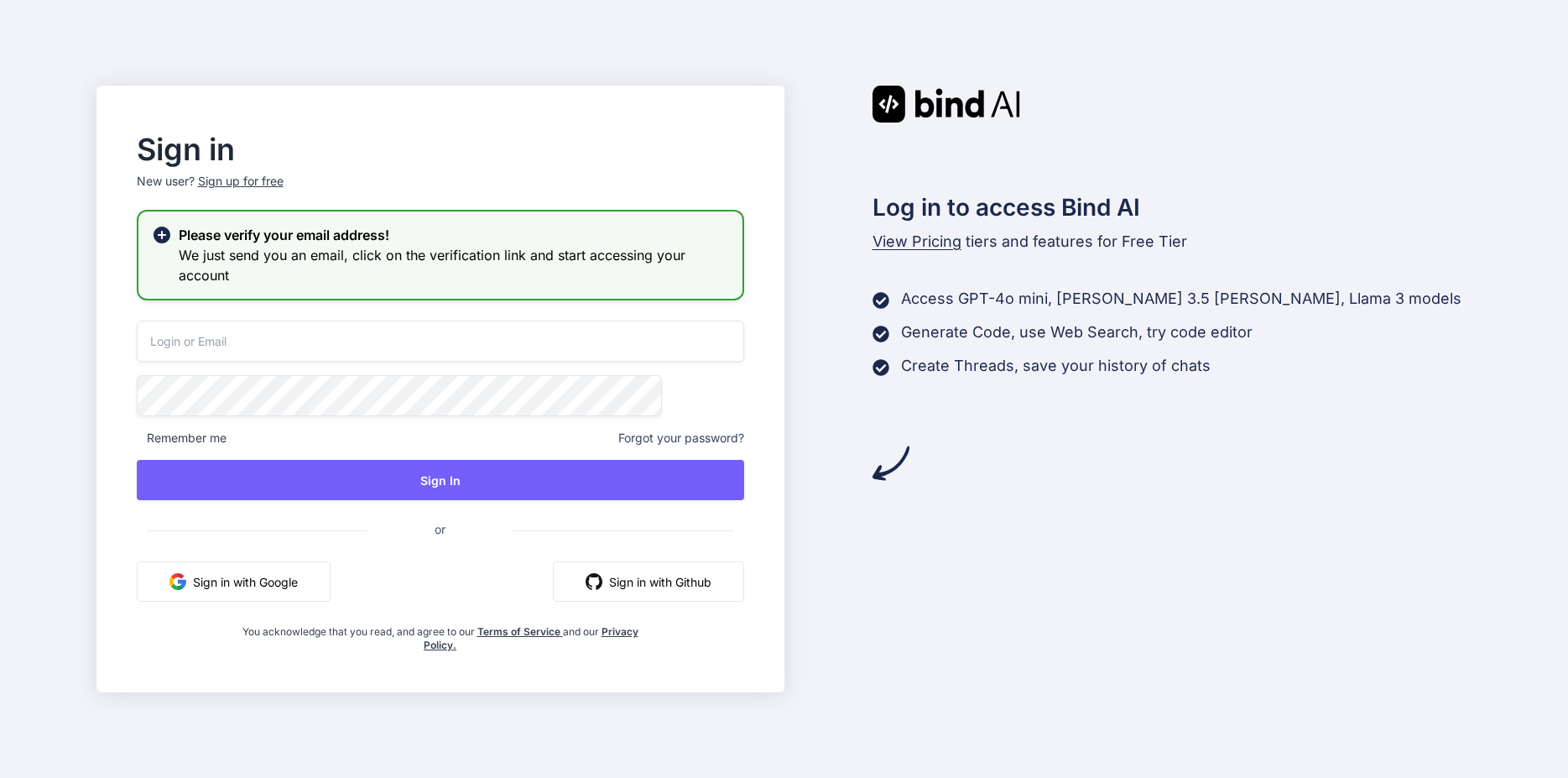
click at [308, 340] on input "email" at bounding box center [440, 341] width 607 height 41
type input "W"
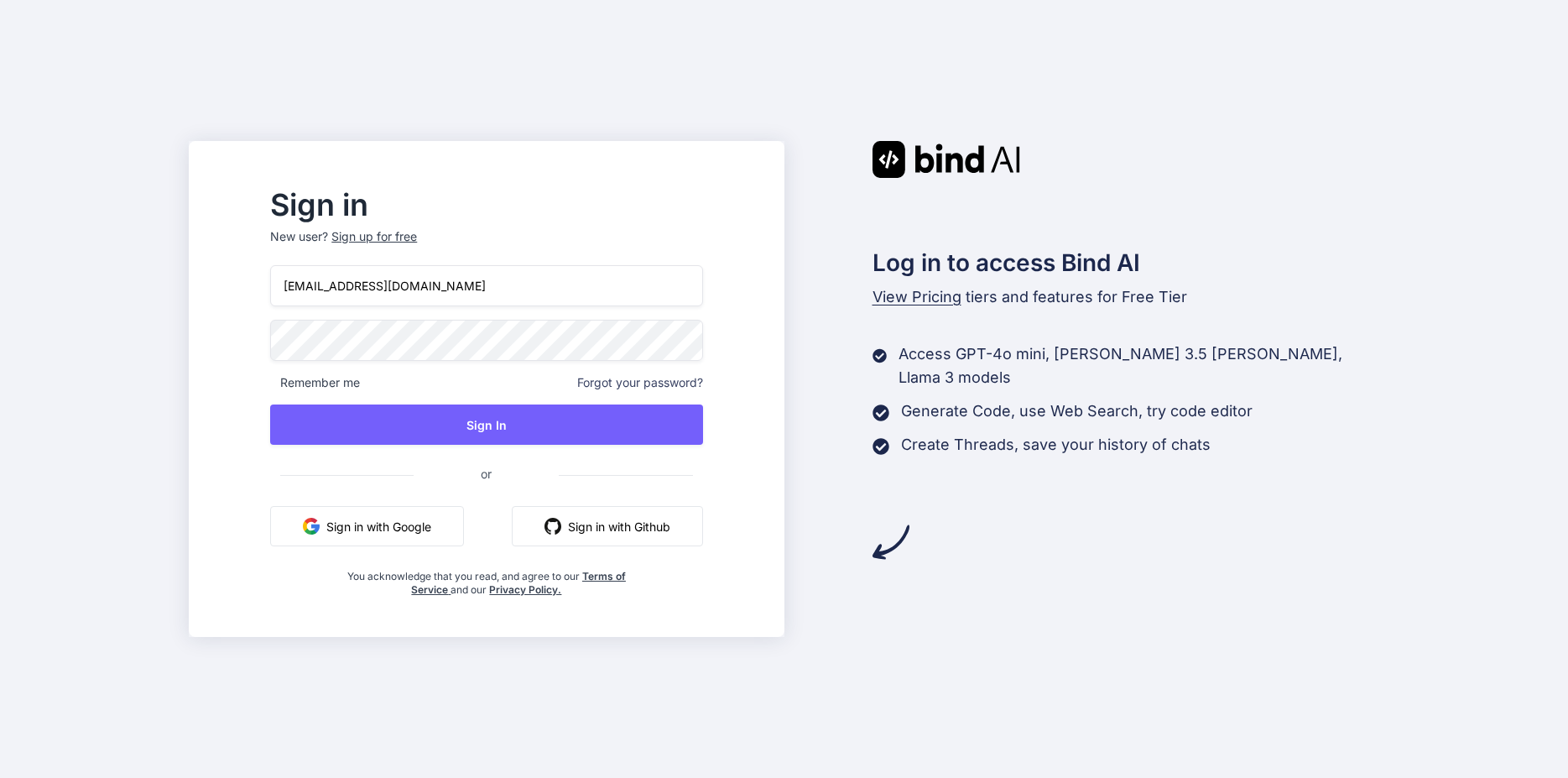
type input "warnaastudio@gmail.com"
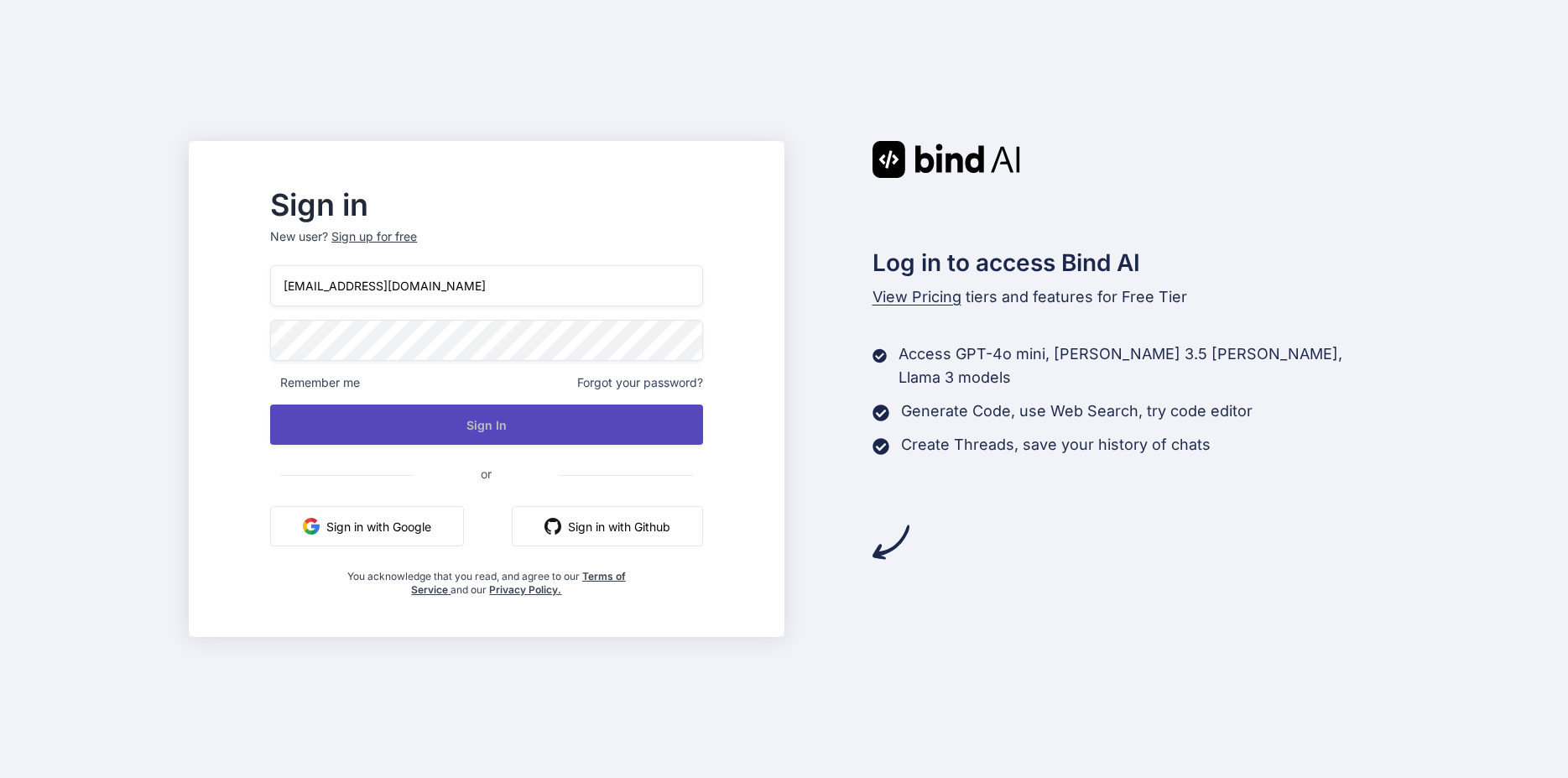
click at [445, 430] on button "Sign In" at bounding box center [486, 425] width 433 height 40
click at [571, 433] on button "Sign In" at bounding box center [486, 425] width 433 height 40
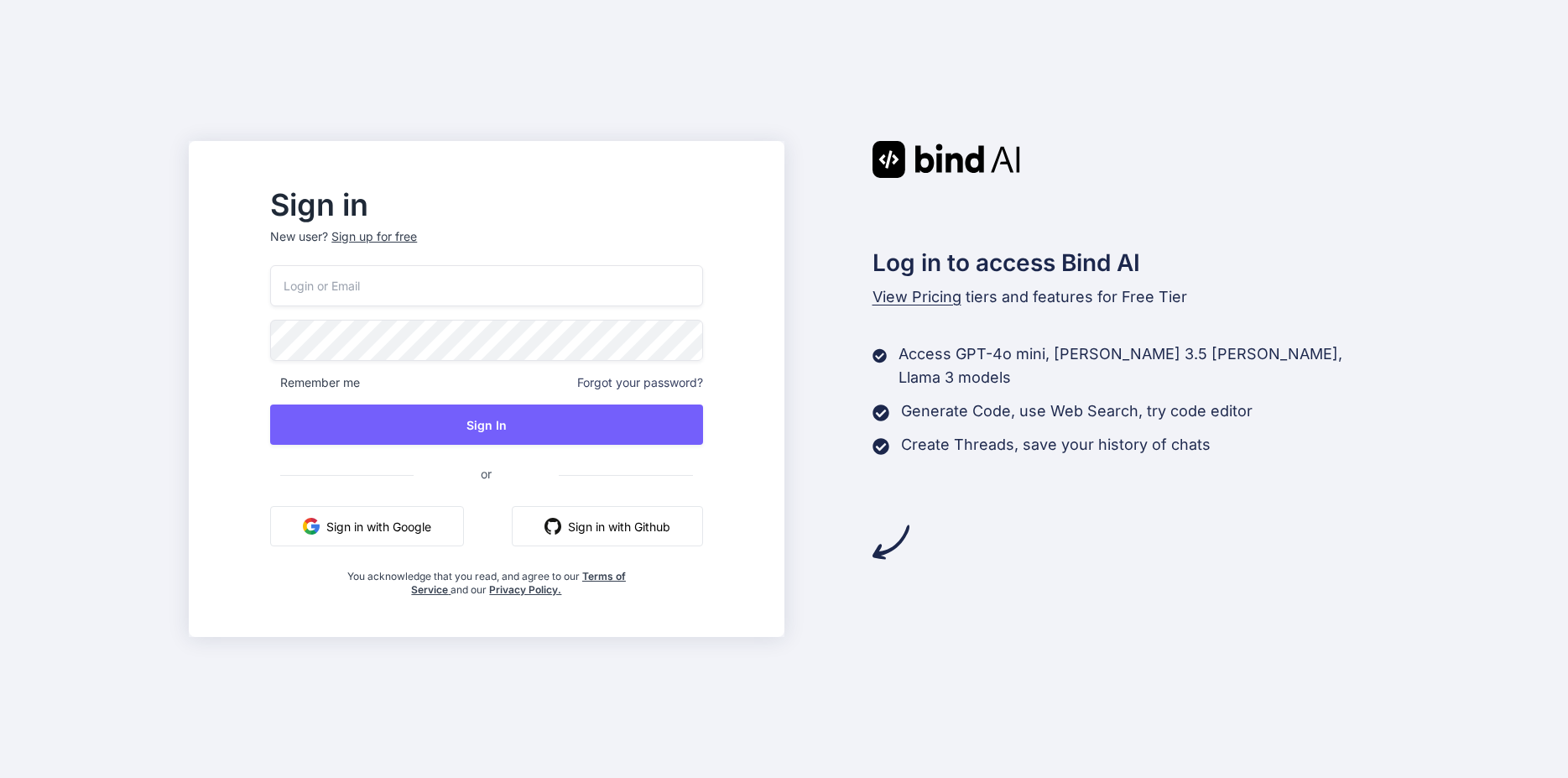
click at [411, 288] on input "email" at bounding box center [486, 285] width 433 height 41
